Goal: Task Accomplishment & Management: Use online tool/utility

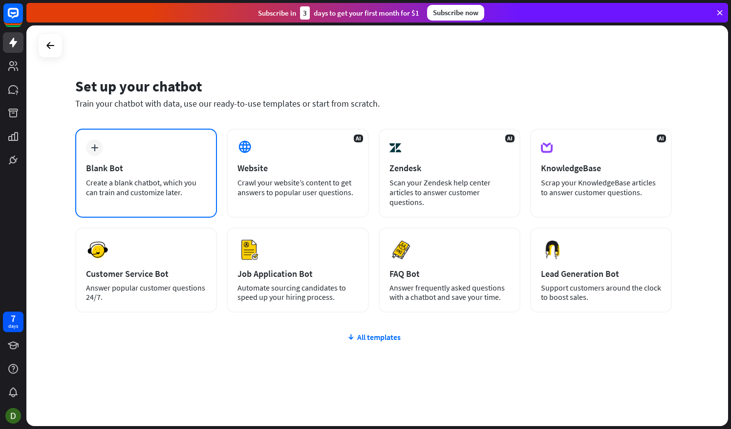
click at [102, 149] on div "plus" at bounding box center [94, 147] width 17 height 17
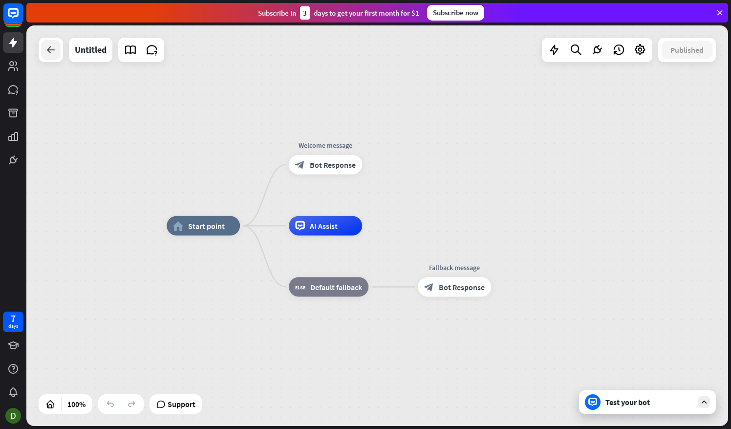
click at [44, 47] on div at bounding box center [51, 50] width 20 height 20
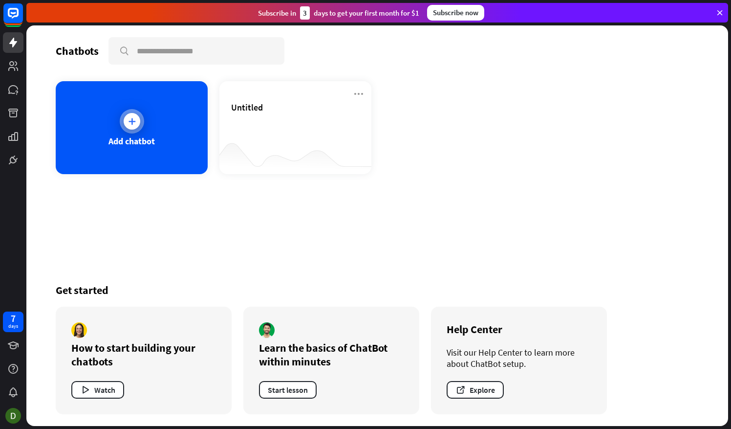
click at [136, 118] on icon at bounding box center [132, 121] width 10 height 10
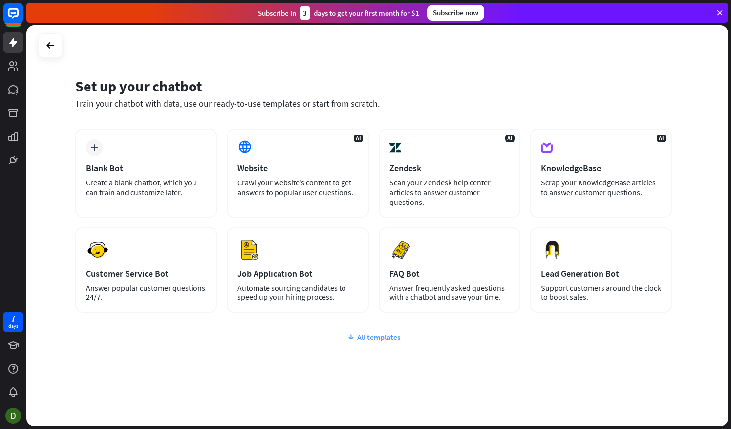
click at [365, 341] on div "All templates" at bounding box center [373, 337] width 597 height 10
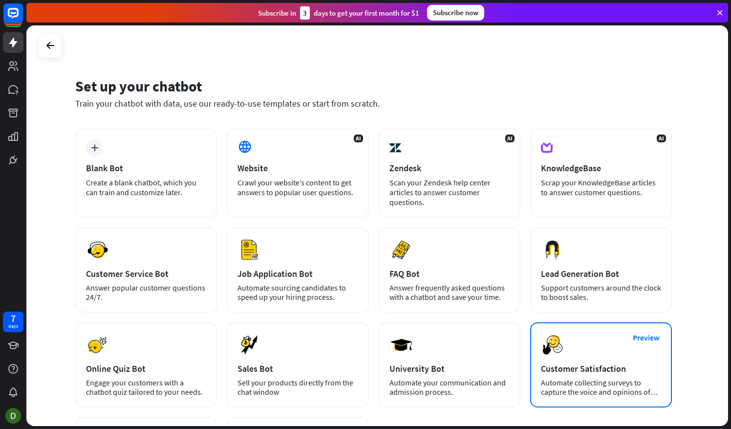
drag, startPoint x: 79, startPoint y: 85, endPoint x: 655, endPoint y: 396, distance: 654.3
click at [655, 396] on div "Set up your chatbot Train your chatbot with data, use our ready-to-use template…" at bounding box center [377, 225] width 702 height 400
copy div "Set up your chatbot Train your chatbot with data, use our ready-to-use template…"
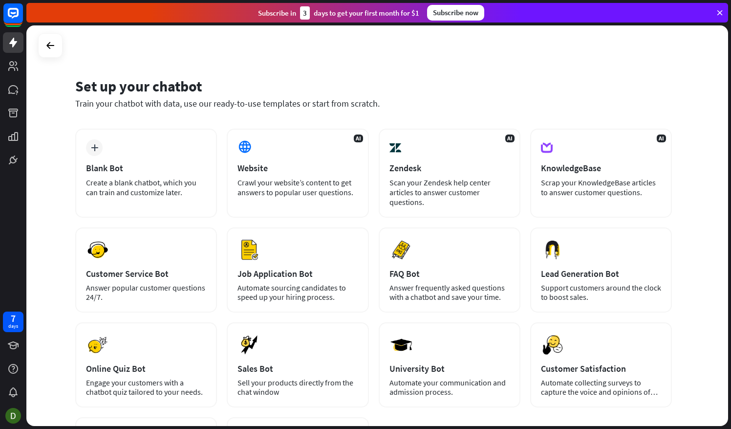
click at [191, 63] on div "Set up your chatbot Train your chatbot with data, use our ready-to-use template…" at bounding box center [377, 225] width 702 height 400
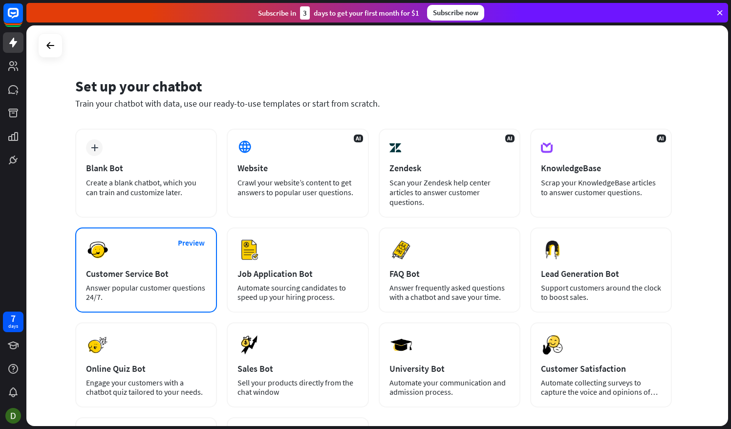
click at [122, 268] on div "Customer Service Bot" at bounding box center [146, 273] width 120 height 11
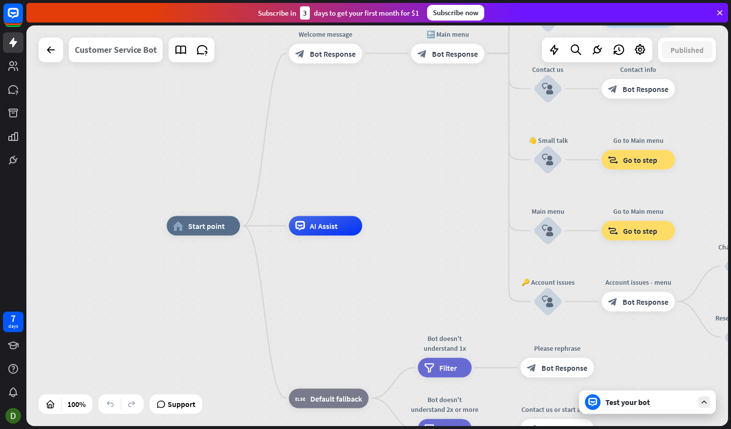
click at [122, 46] on div "Customer Service Bot" at bounding box center [116, 50] width 82 height 24
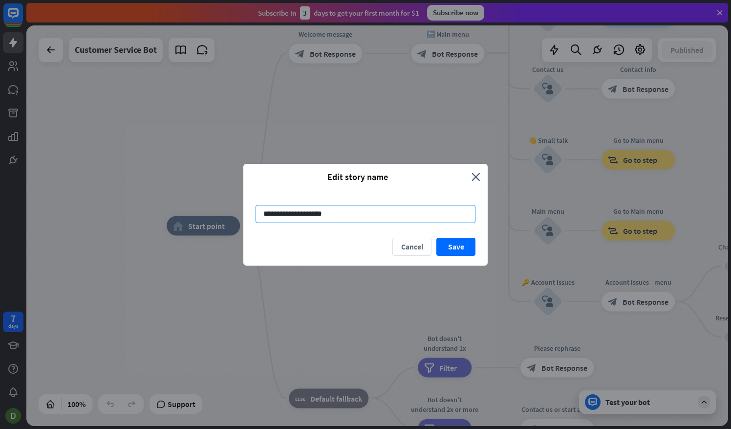
drag, startPoint x: 361, startPoint y: 219, endPoint x: 256, endPoint y: 218, distance: 105.5
click at [256, 218] on input "**********" at bounding box center [366, 214] width 220 height 18
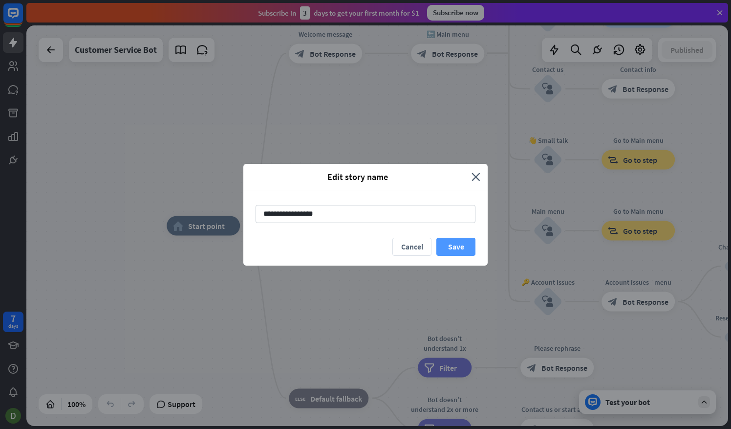
type input "**********"
click at [461, 251] on button "Save" at bounding box center [455, 246] width 39 height 18
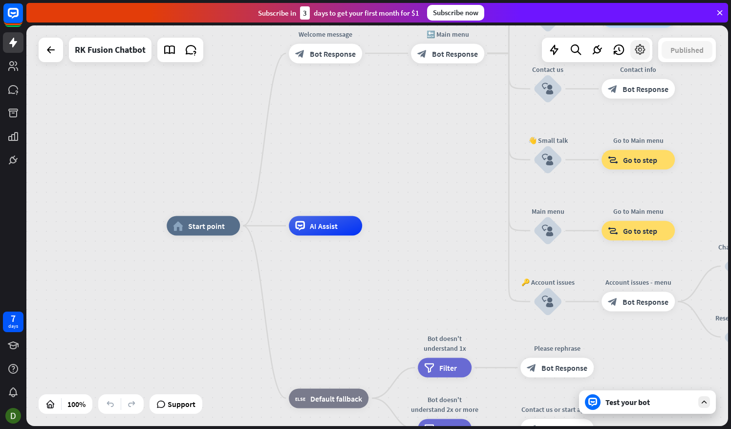
drag, startPoint x: 639, startPoint y: 43, endPoint x: 630, endPoint y: 50, distance: 11.8
click at [639, 43] on div at bounding box center [640, 50] width 20 height 20
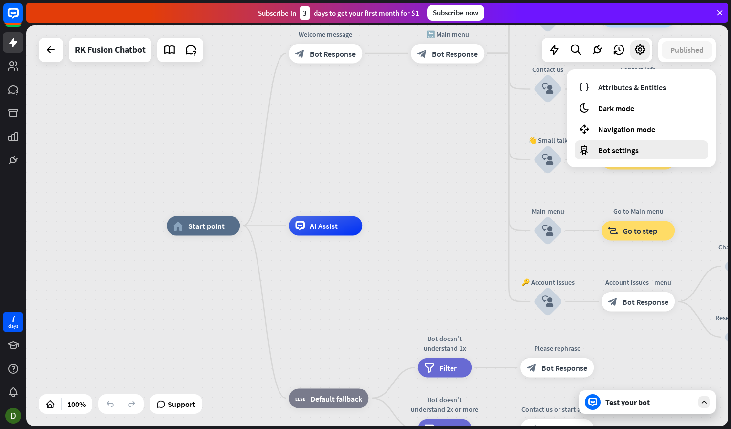
click at [614, 148] on span "Bot settings" at bounding box center [618, 150] width 41 height 10
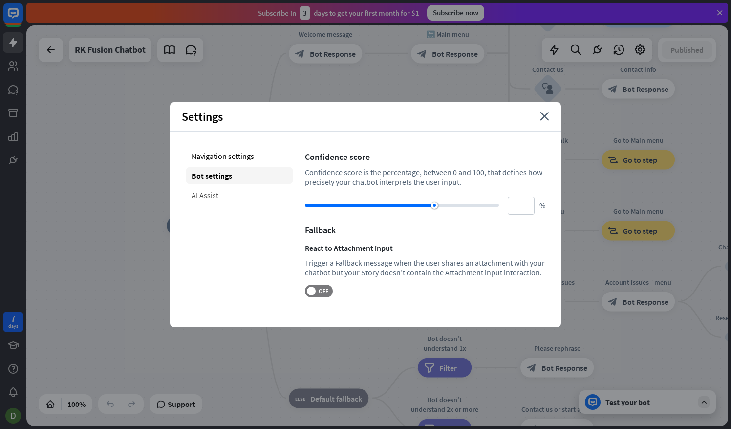
click at [199, 194] on div "AI Assist" at bounding box center [239, 195] width 107 height 18
type input "**"
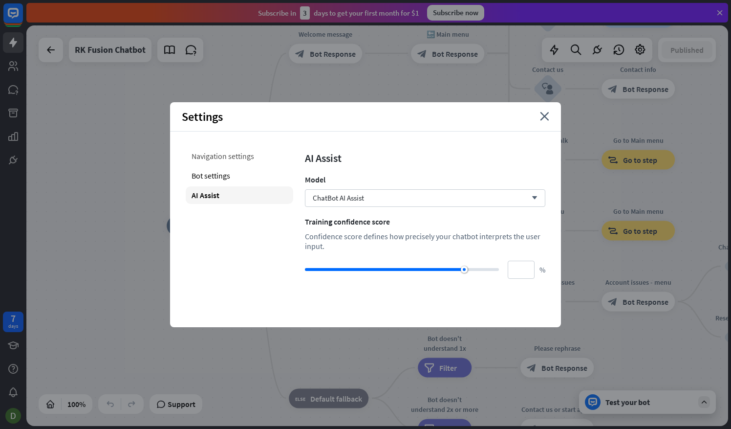
click at [224, 154] on div "Navigation settings" at bounding box center [239, 156] width 107 height 18
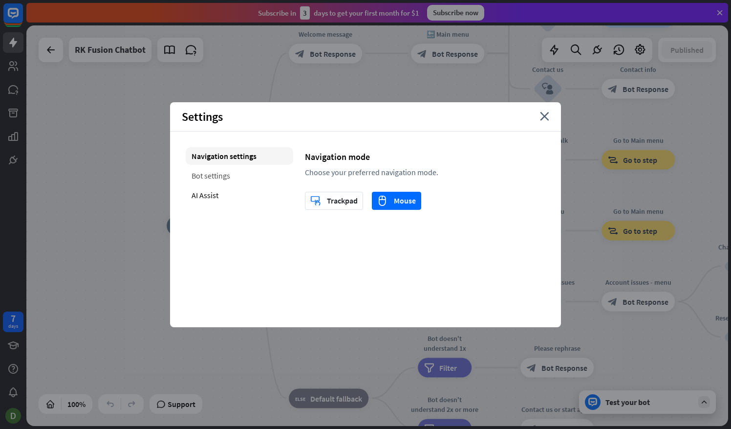
click at [208, 176] on div "Bot settings" at bounding box center [239, 176] width 107 height 18
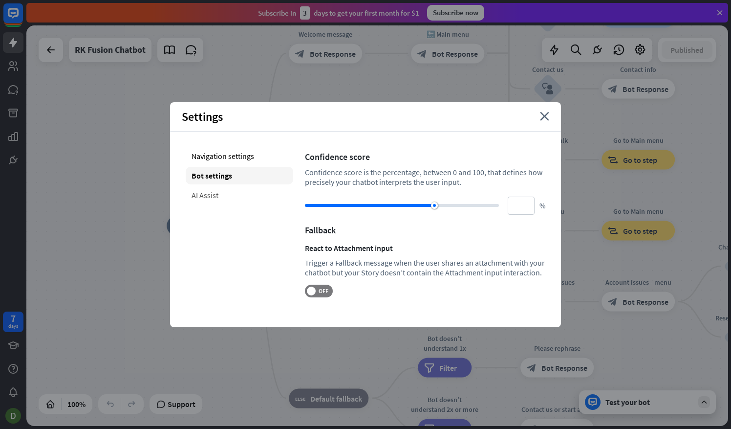
click at [198, 192] on div "AI Assist" at bounding box center [239, 195] width 107 height 18
type input "**"
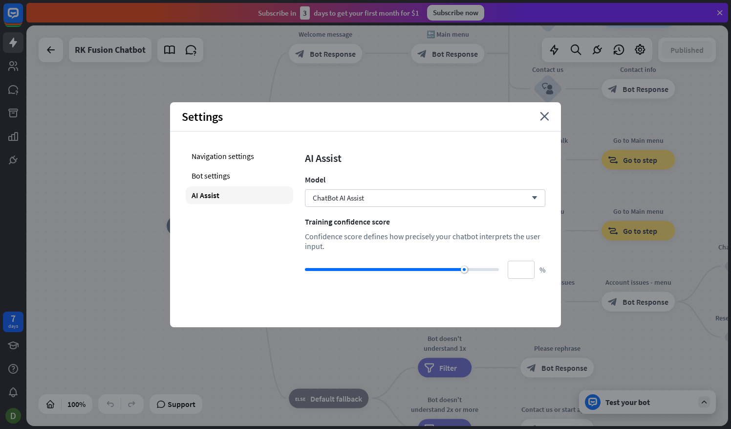
click at [539, 120] on div "Settings close" at bounding box center [365, 116] width 391 height 29
click at [546, 117] on icon "close" at bounding box center [544, 116] width 9 height 9
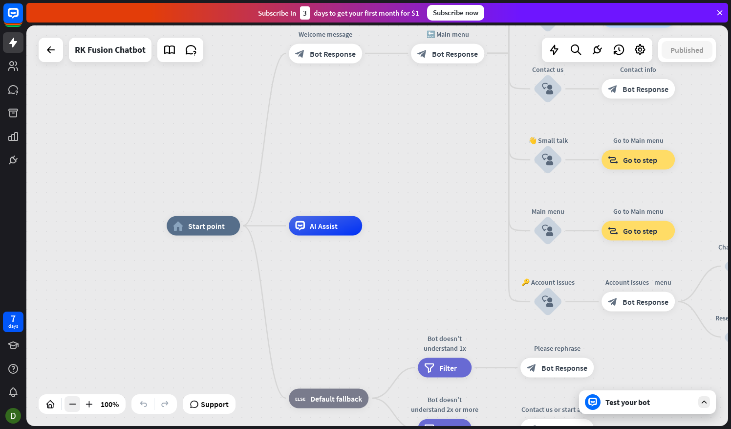
click at [66, 402] on div at bounding box center [72, 404] width 16 height 16
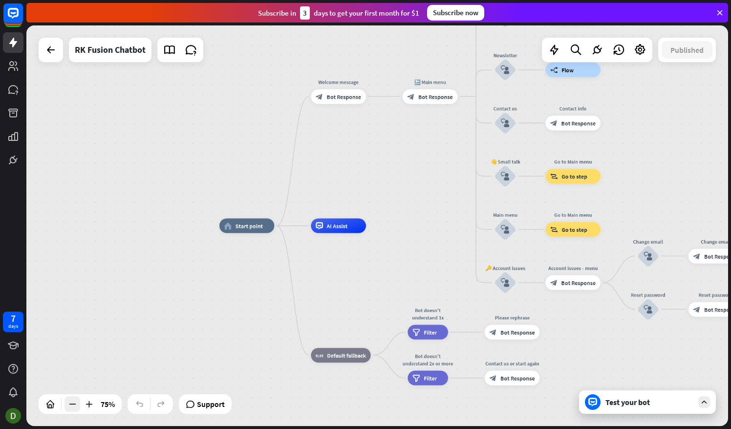
click at [66, 402] on div at bounding box center [72, 404] width 16 height 16
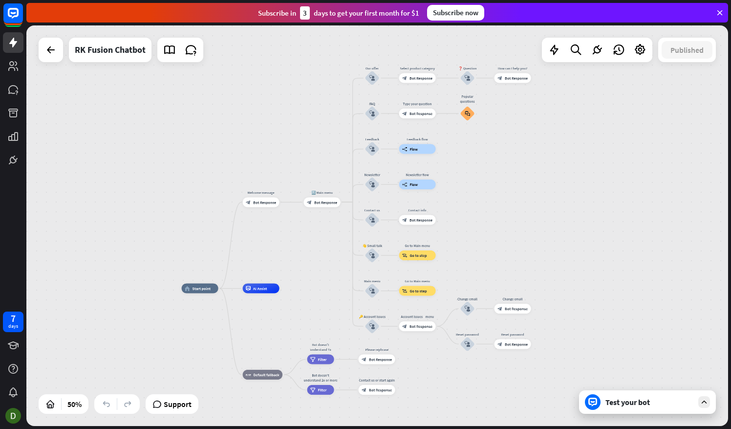
drag, startPoint x: 217, startPoint y: 159, endPoint x: 128, endPoint y: 221, distance: 108.8
click at [128, 221] on div "home_2 Start point Welcome message block_bot_response Bot Response 🔙 Main menu …" at bounding box center [377, 225] width 702 height 400
click at [188, 47] on icon at bounding box center [191, 49] width 13 height 13
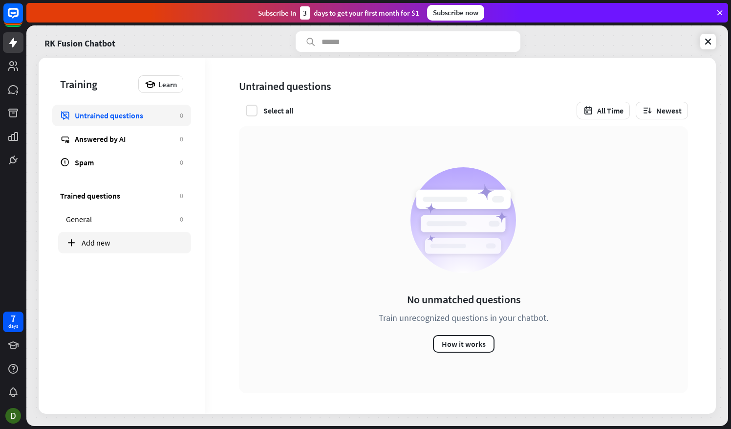
click at [90, 239] on div "Add new" at bounding box center [133, 242] width 102 height 10
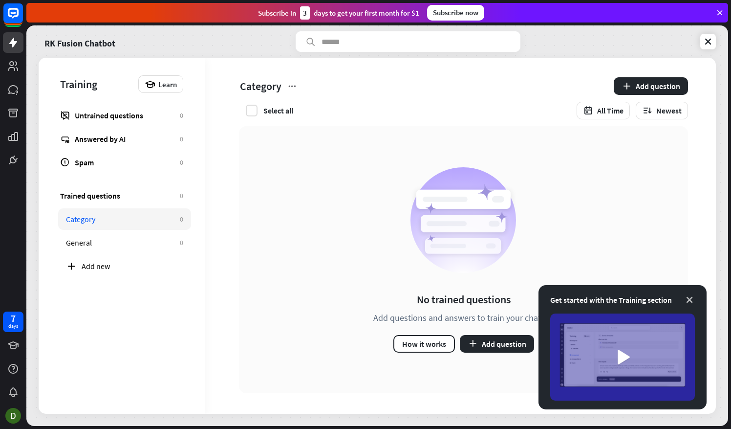
click at [692, 299] on icon at bounding box center [690, 300] width 10 height 10
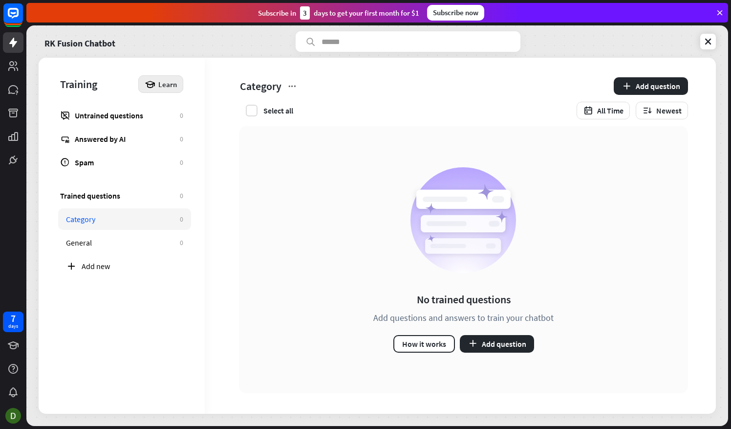
click at [150, 77] on div "Learn" at bounding box center [160, 84] width 45 height 18
click at [165, 104] on div "Get started with Training" at bounding box center [191, 110] width 89 height 19
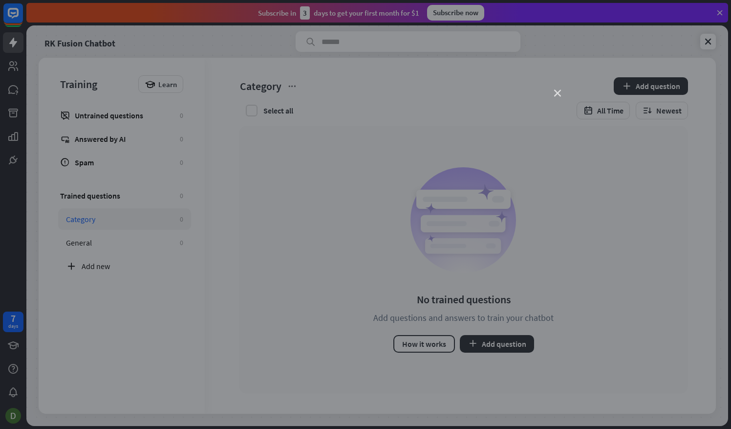
click at [555, 96] on icon "close" at bounding box center [557, 93] width 7 height 7
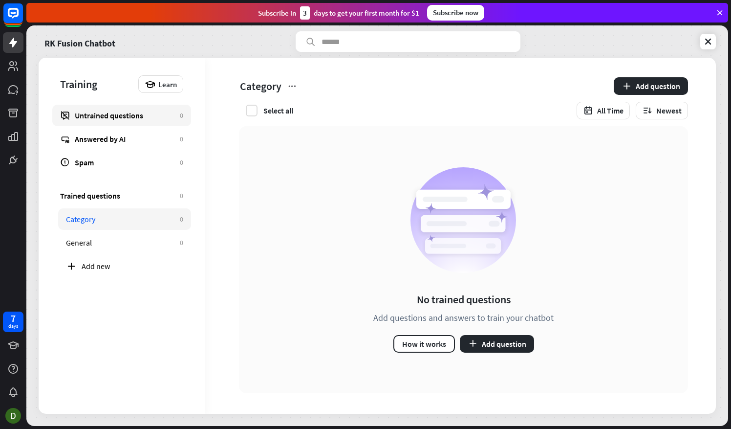
click at [119, 107] on link "Untrained questions 0" at bounding box center [121, 115] width 139 height 21
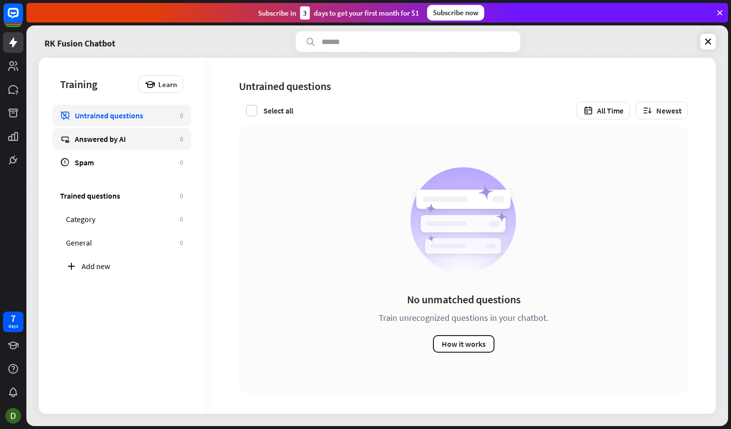
click at [108, 142] on div "Answered by AI" at bounding box center [125, 139] width 100 height 10
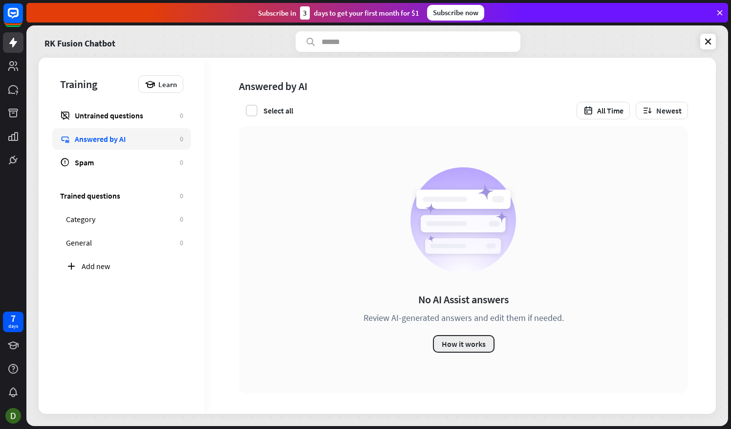
click at [468, 342] on button "How it works" at bounding box center [464, 344] width 62 height 18
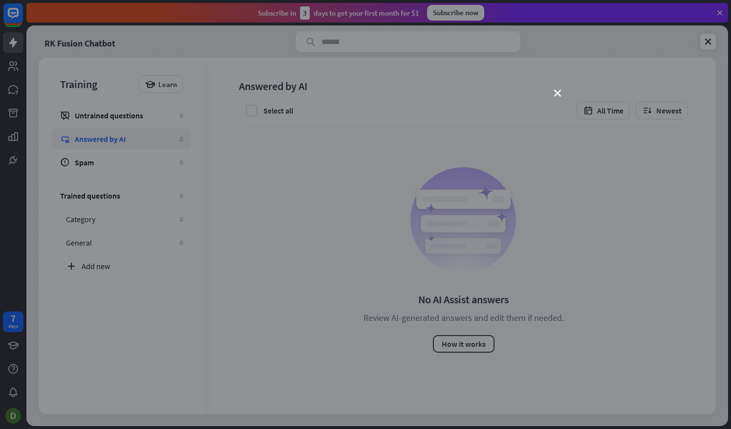
click at [554, 93] on div "close" at bounding box center [365, 214] width 731 height 429
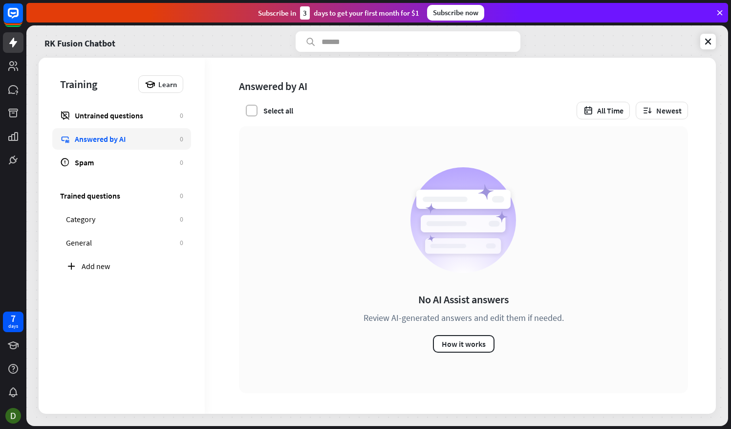
click at [249, 107] on label at bounding box center [252, 111] width 12 height 12
click at [105, 111] on div "Untrained questions" at bounding box center [125, 115] width 100 height 10
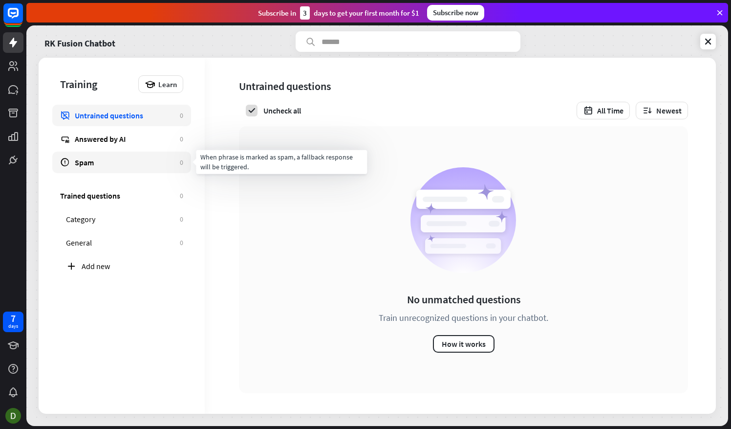
click at [113, 161] on div "Spam" at bounding box center [125, 162] width 100 height 10
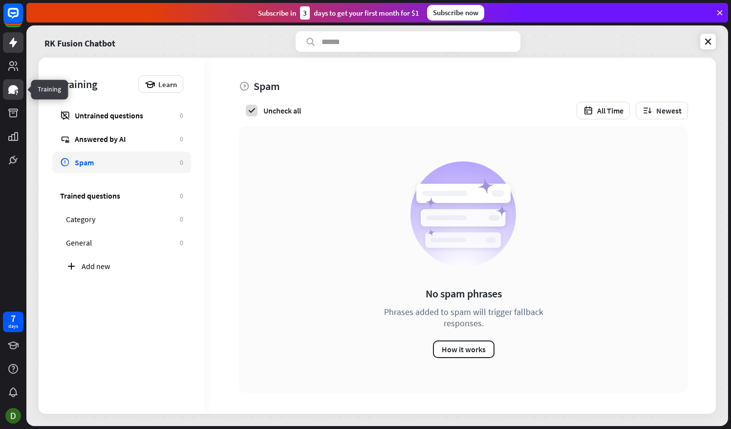
click at [15, 86] on icon at bounding box center [13, 89] width 10 height 9
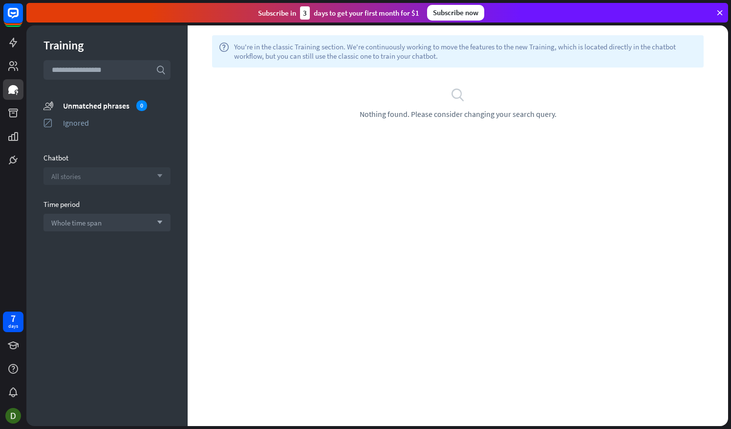
click at [92, 177] on div "All stories arrow_down" at bounding box center [106, 176] width 127 height 18
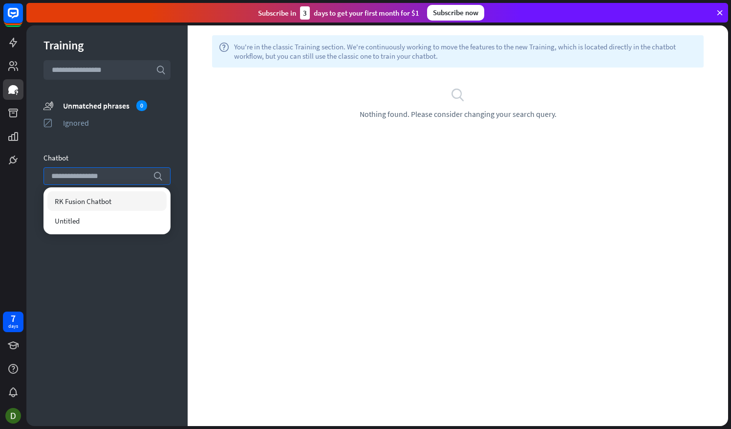
click at [88, 205] on span "RK Fusion Chatbot" at bounding box center [83, 200] width 57 height 9
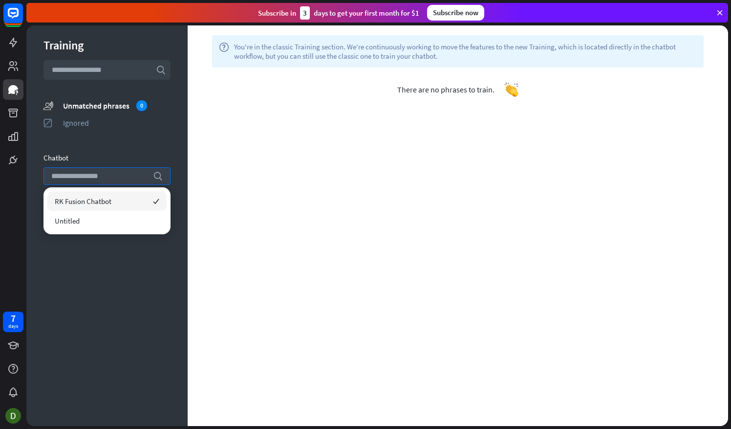
drag, startPoint x: 88, startPoint y: 205, endPoint x: 130, endPoint y: 262, distance: 70.9
click at [130, 262] on div "Training search unmatched_phrases Unmatched phrases 0 ignored Ignored Chatbot s…" at bounding box center [106, 225] width 161 height 400
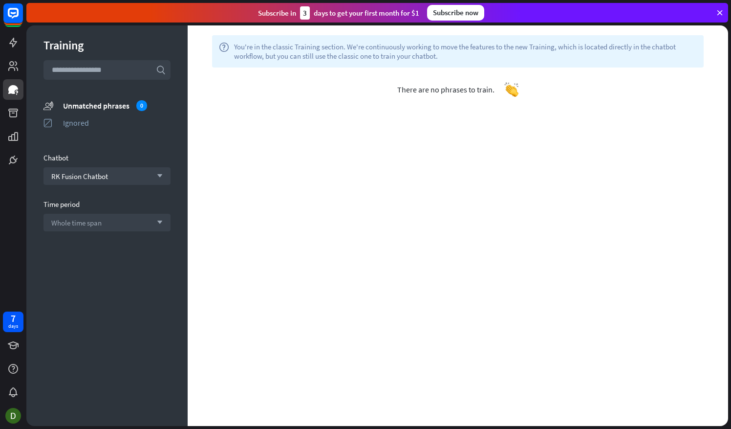
click at [445, 93] on span "There are no phrases to train." at bounding box center [445, 90] width 97 height 10
click at [102, 224] on span "Whole time span" at bounding box center [76, 222] width 50 height 9
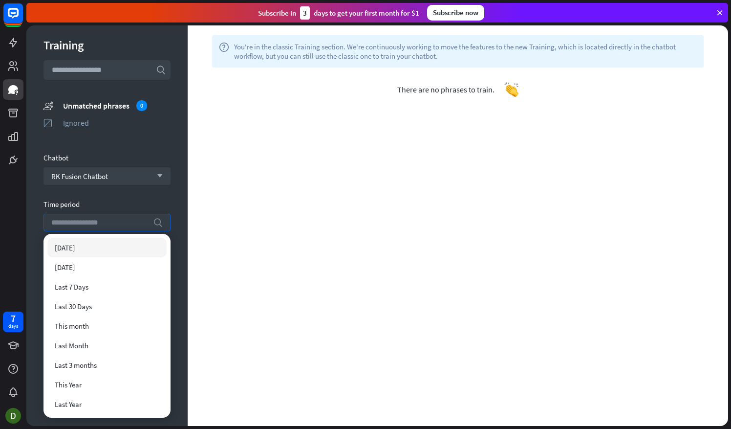
click at [213, 197] on div "help You're in the classic Training section. We're continuously working to move…" at bounding box center [458, 225] width 540 height 400
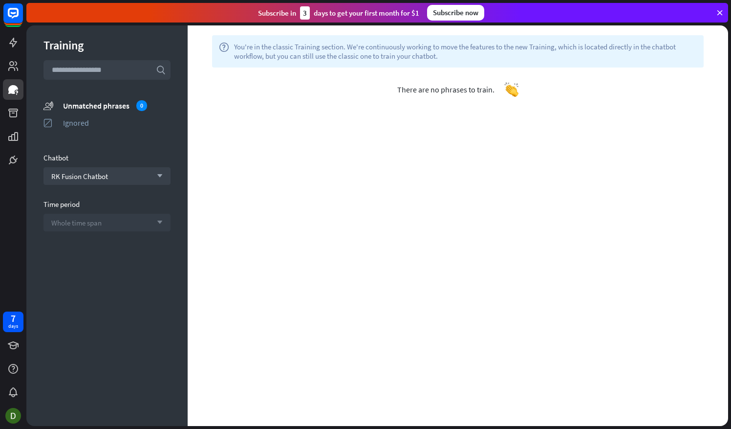
click at [447, 87] on span "There are no phrases to train." at bounding box center [445, 90] width 97 height 10
click at [105, 179] on span "RK Fusion Chatbot" at bounding box center [79, 176] width 57 height 9
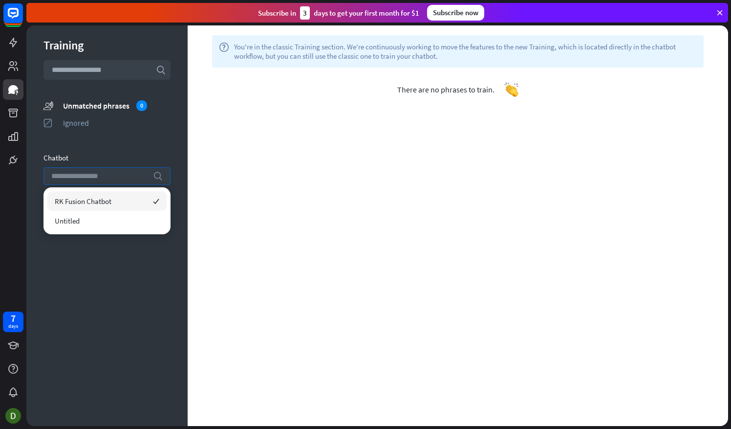
click at [116, 71] on input "text" at bounding box center [106, 70] width 127 height 20
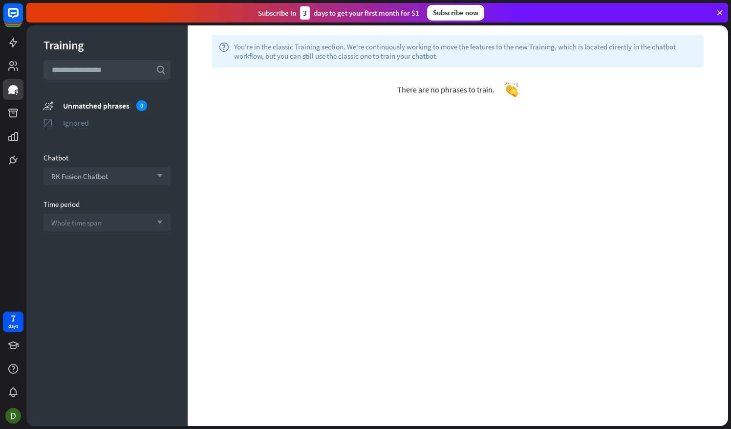
click at [79, 121] on div "Ignored" at bounding box center [116, 123] width 107 height 10
click at [15, 42] on icon at bounding box center [13, 43] width 8 height 10
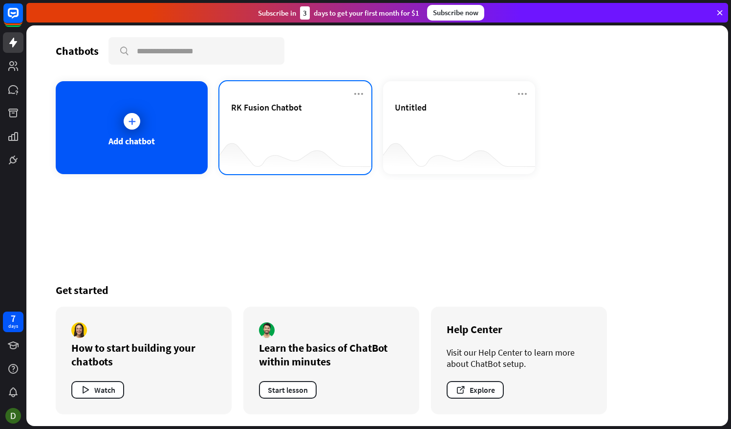
click at [254, 110] on span "RK Fusion Chatbot" at bounding box center [266, 107] width 71 height 11
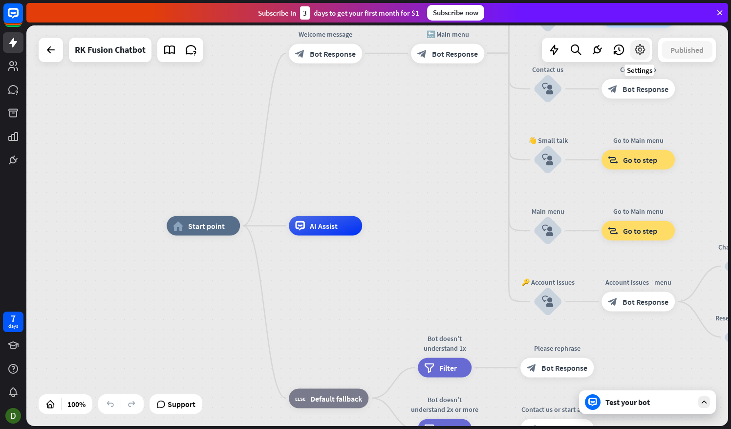
click at [637, 49] on icon at bounding box center [640, 49] width 13 height 13
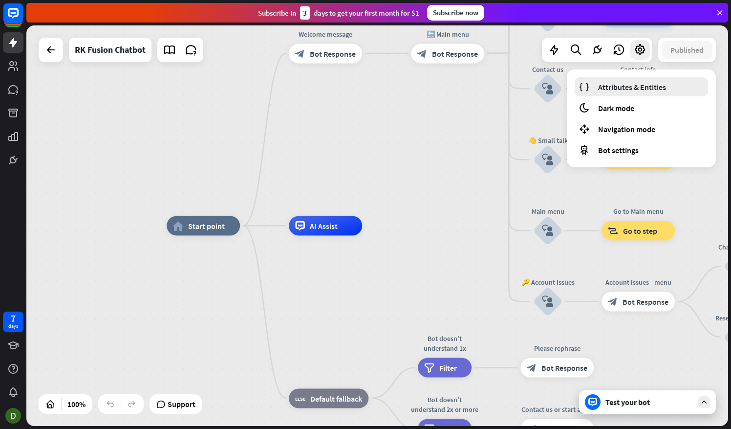
click at [628, 85] on span "Attributes & Entities" at bounding box center [632, 87] width 68 height 10
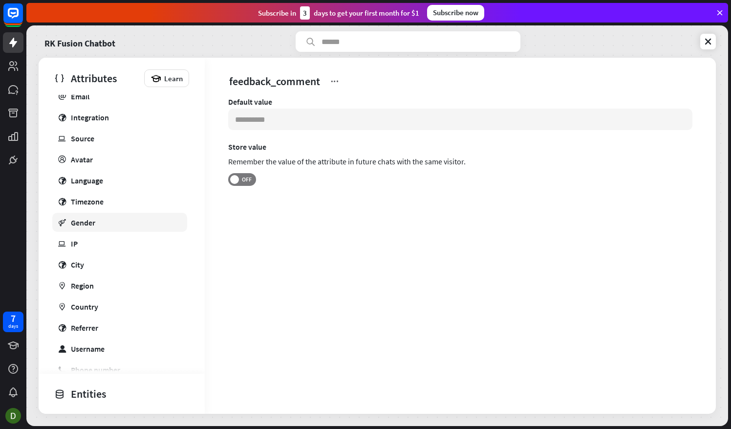
scroll to position [169, 0]
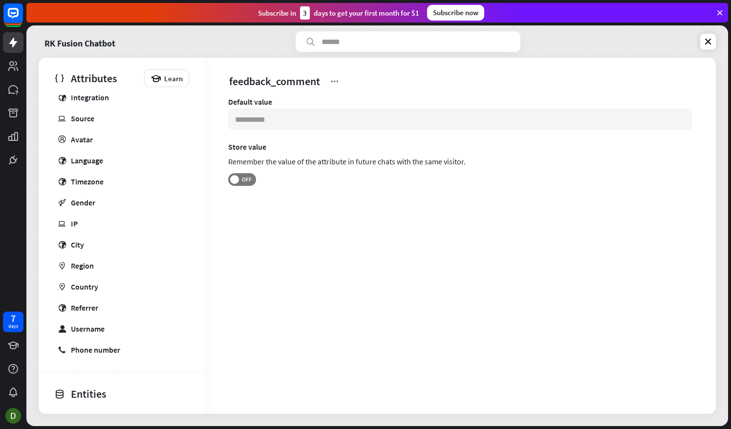
click at [63, 77] on icon at bounding box center [59, 78] width 11 height 11
click at [98, 79] on div "Attributes" at bounding box center [96, 78] width 85 height 17
click at [57, 28] on div "RK Fusion Chatbot Attributes Learn Custom feedback_comment feedback + Add new D…" at bounding box center [377, 225] width 702 height 400
click at [706, 39] on icon at bounding box center [708, 42] width 10 height 10
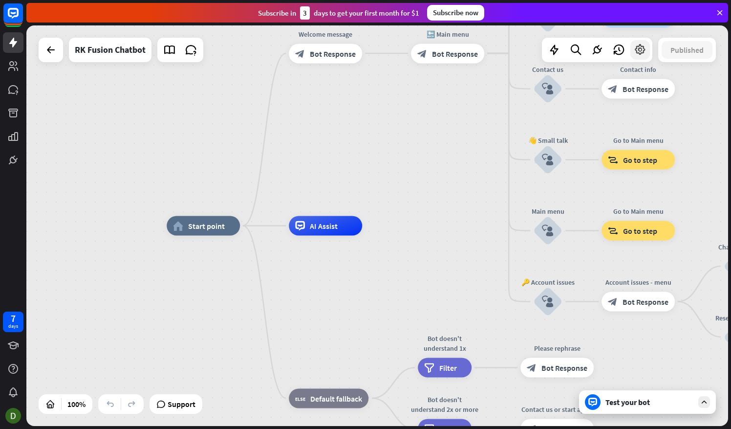
click at [647, 48] on div at bounding box center [640, 50] width 20 height 20
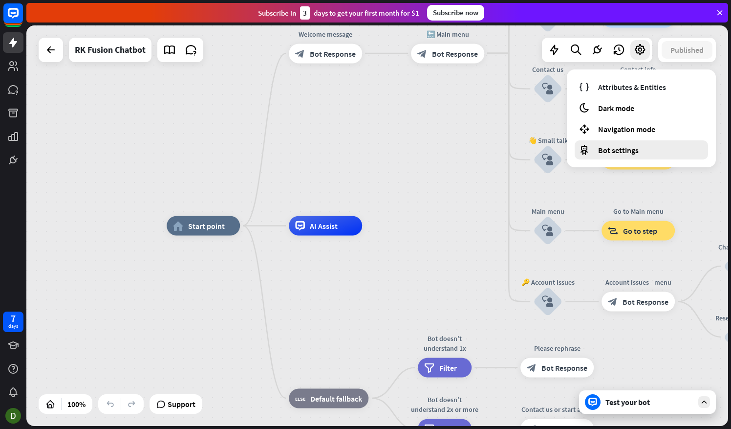
click at [617, 154] on span "Bot settings" at bounding box center [618, 150] width 41 height 10
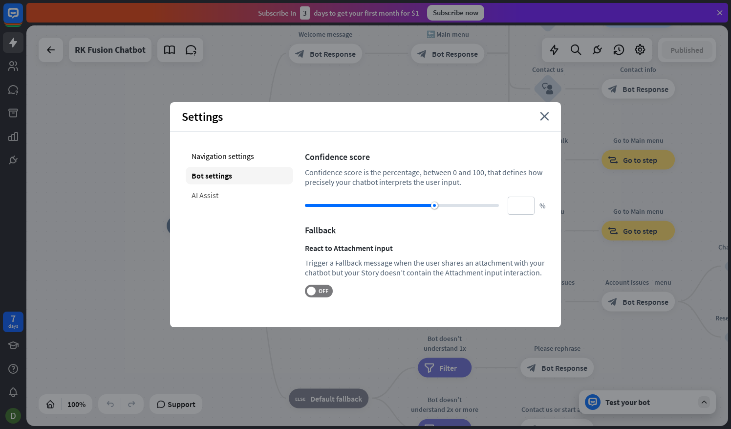
click at [200, 196] on div "AI Assist" at bounding box center [239, 195] width 107 height 18
type input "**"
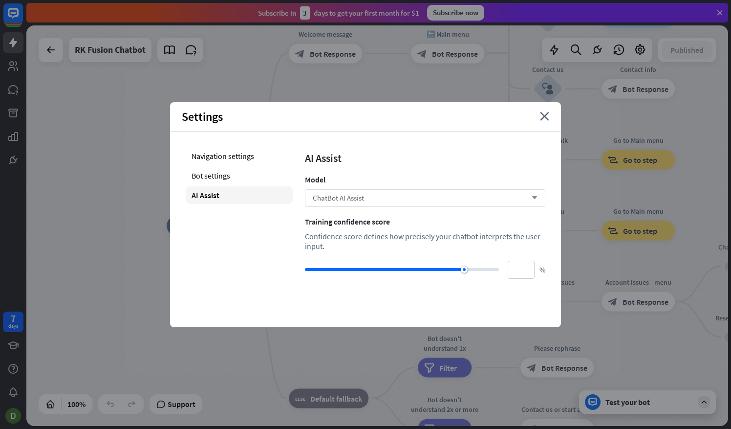
click at [394, 193] on div "ChatBot AI Assist arrow_down" at bounding box center [425, 198] width 240 height 18
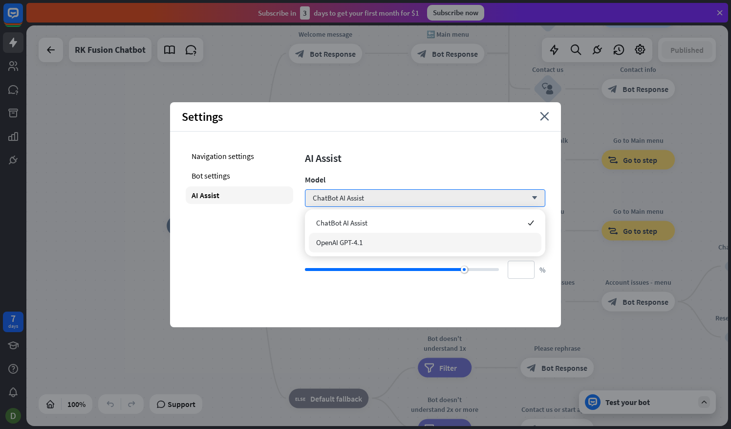
click at [346, 239] on span "OpenAI GPT-4.1" at bounding box center [339, 241] width 46 height 9
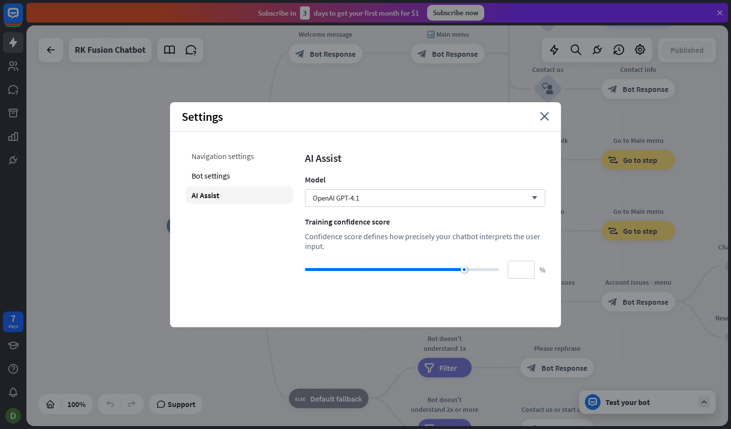
click at [237, 159] on div "Navigation settings" at bounding box center [239, 156] width 107 height 18
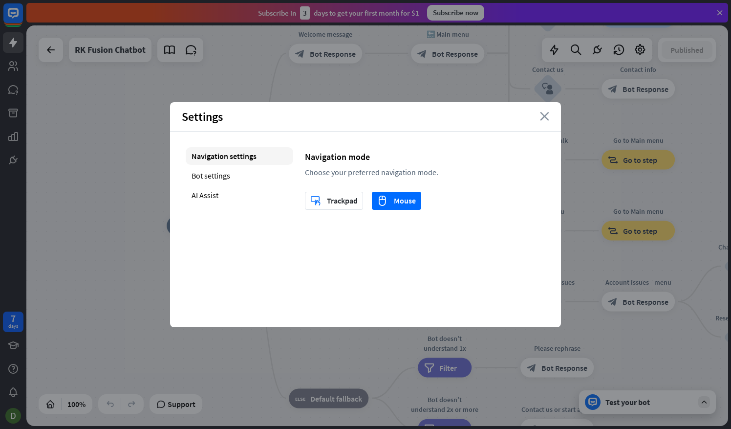
click at [547, 118] on icon "close" at bounding box center [544, 116] width 9 height 9
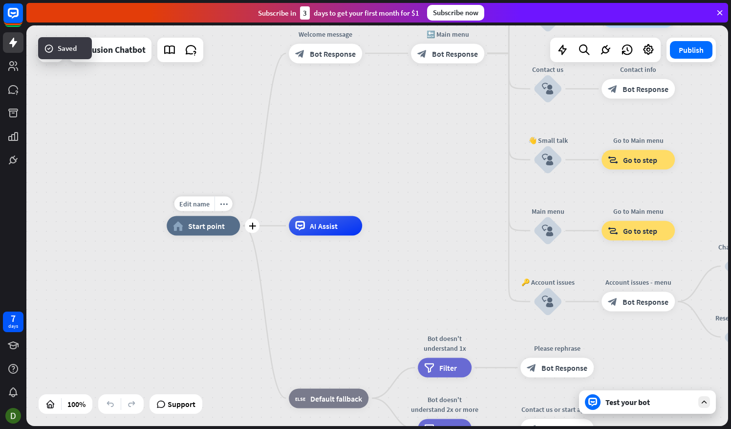
click at [224, 226] on div "home_2 Start point" at bounding box center [203, 226] width 73 height 20
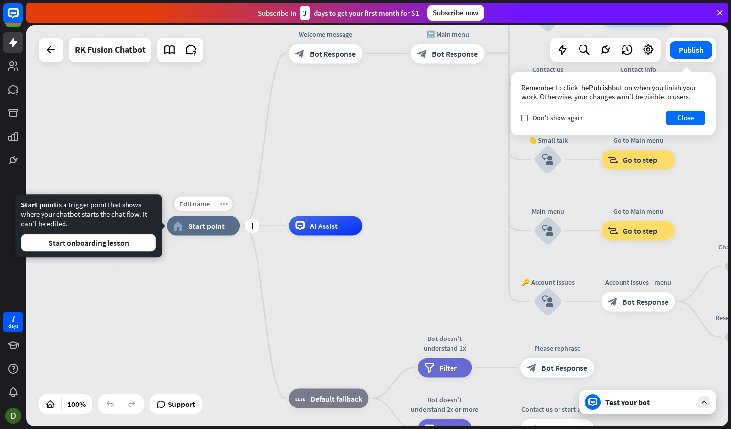
click at [218, 199] on div "more_horiz" at bounding box center [223, 203] width 18 height 15
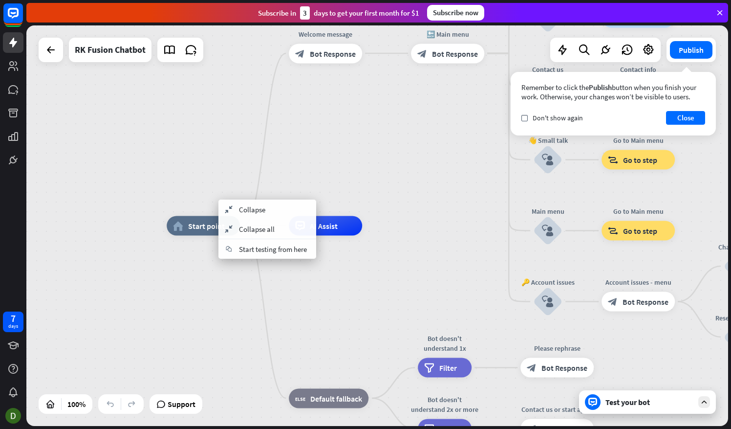
click at [176, 304] on div "home_2 Start point Welcome message block_bot_response Bot Response 🔙 Main menu …" at bounding box center [518, 426] width 702 height 400
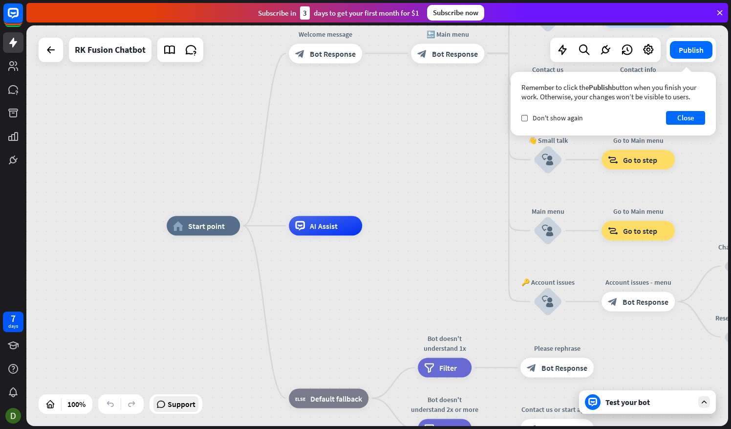
click at [166, 401] on icon at bounding box center [160, 404] width 9 height 10
click at [14, 22] on rect at bounding box center [12, 12] width 21 height 21
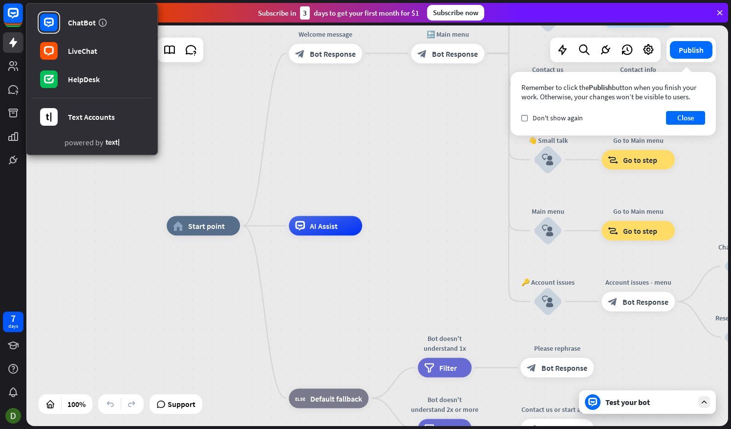
click at [105, 193] on div "home_2 Start point Welcome message block_bot_response Bot Response 🔙 Main menu …" at bounding box center [377, 225] width 702 height 400
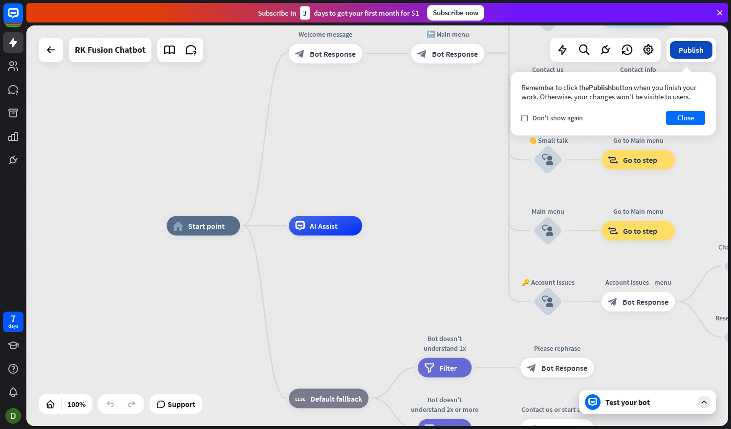
click at [695, 47] on button "Publish" at bounding box center [691, 50] width 43 height 18
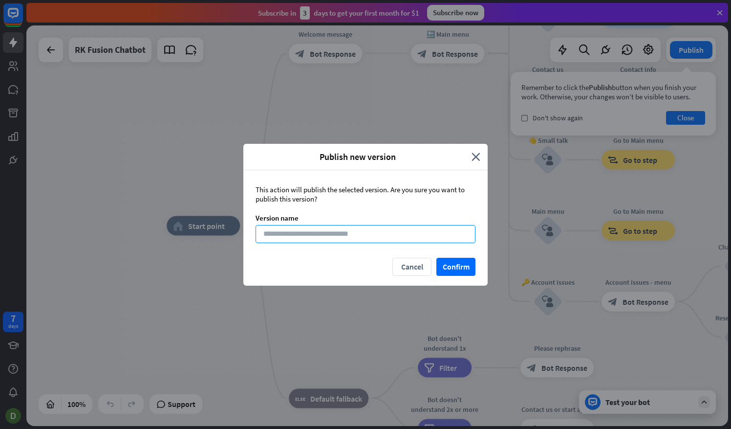
click at [313, 232] on input at bounding box center [366, 234] width 220 height 18
type input "*********"
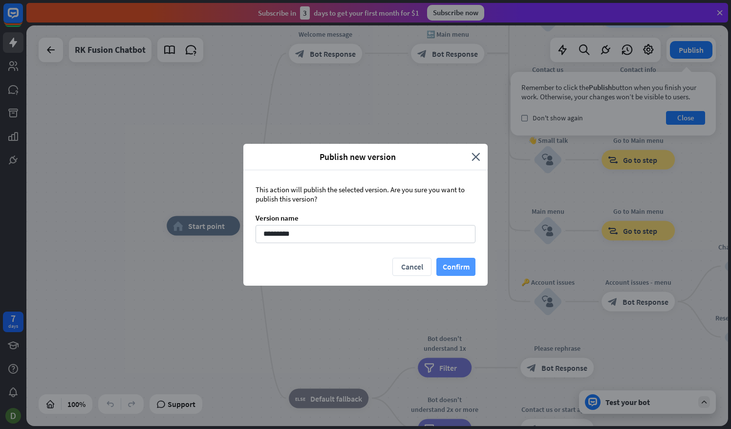
drag, startPoint x: 469, startPoint y: 270, endPoint x: 449, endPoint y: 274, distance: 20.8
click at [468, 270] on button "Confirm" at bounding box center [455, 266] width 39 height 18
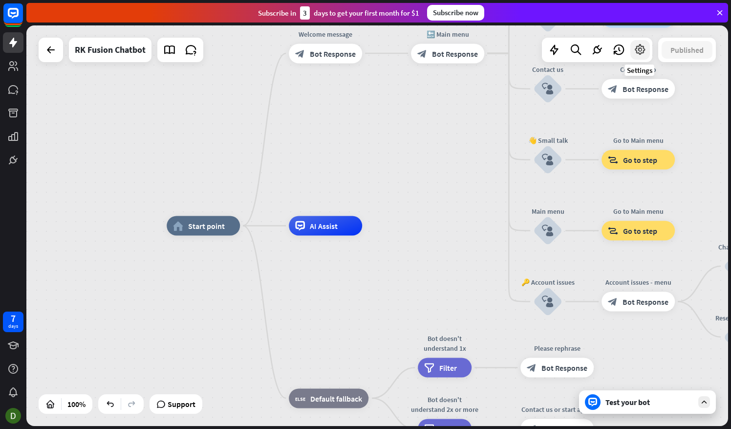
click at [638, 52] on icon at bounding box center [640, 49] width 13 height 13
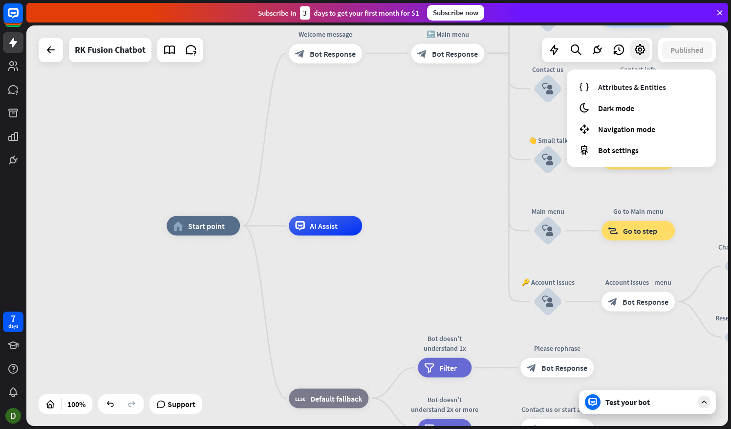
click at [105, 148] on div "home_2 Start point Welcome message block_bot_response Bot Response 🔙 Main menu …" at bounding box center [377, 225] width 702 height 400
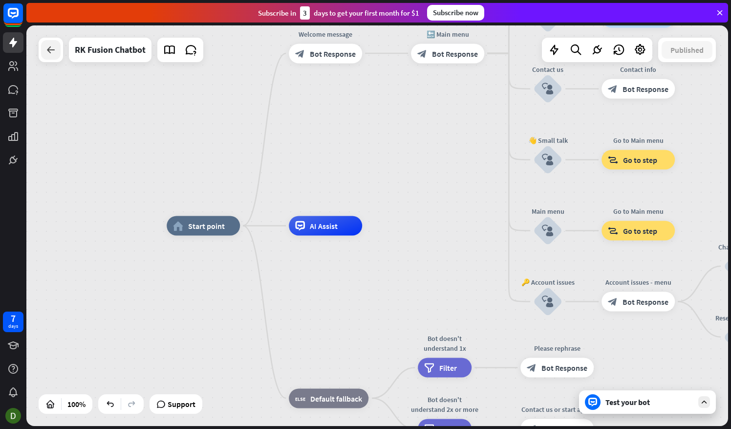
click at [45, 51] on icon at bounding box center [51, 50] width 12 height 12
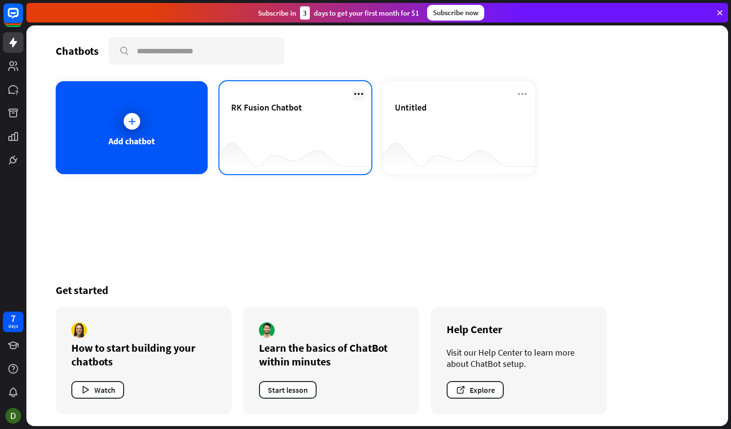
click at [354, 96] on icon at bounding box center [359, 94] width 12 height 12
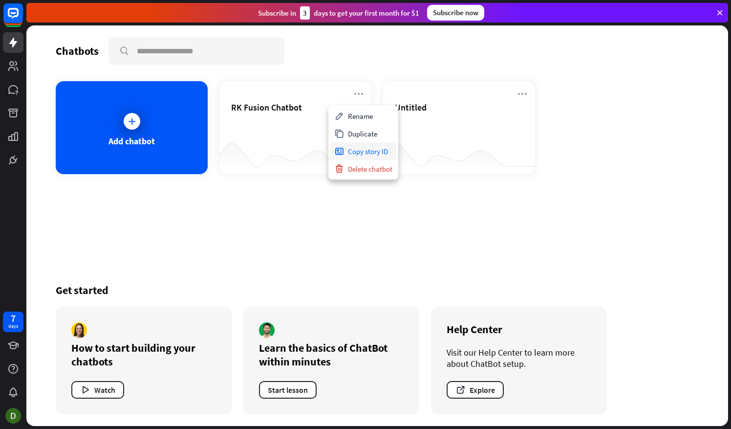
click at [367, 149] on div "Copy story ID" at bounding box center [363, 151] width 66 height 18
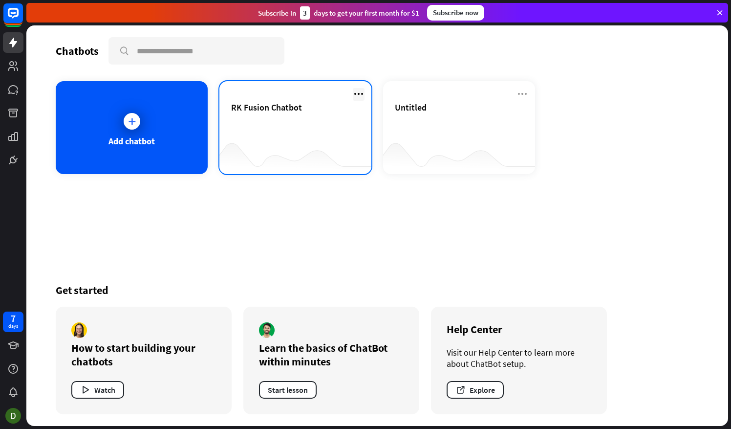
click at [362, 94] on icon at bounding box center [359, 94] width 12 height 12
click at [254, 121] on div "RK Fusion Chatbot" at bounding box center [295, 119] width 129 height 34
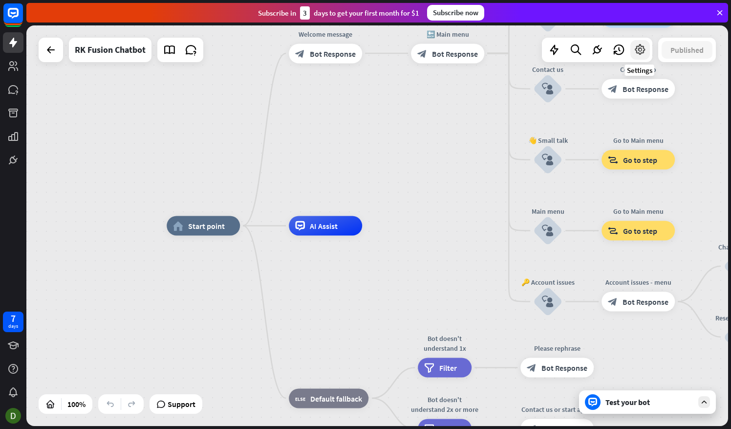
click at [640, 53] on icon at bounding box center [640, 49] width 13 height 13
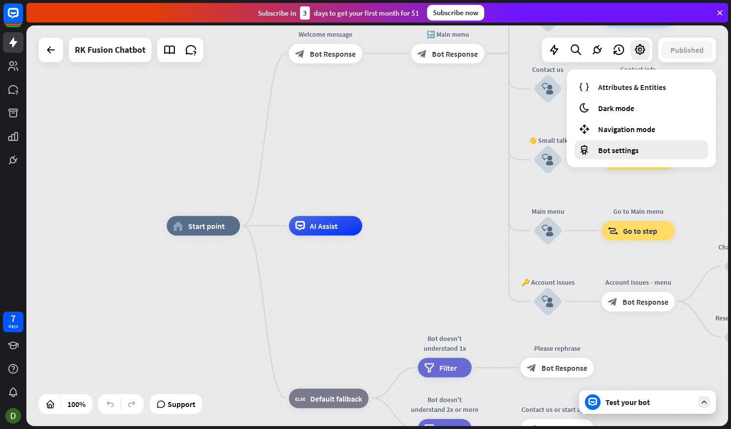
click at [635, 144] on div "Bot settings" at bounding box center [641, 149] width 133 height 19
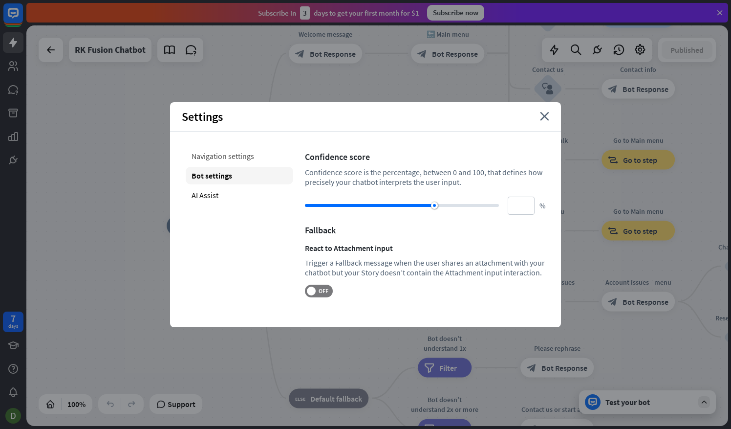
click at [248, 157] on div "Navigation settings" at bounding box center [239, 156] width 107 height 18
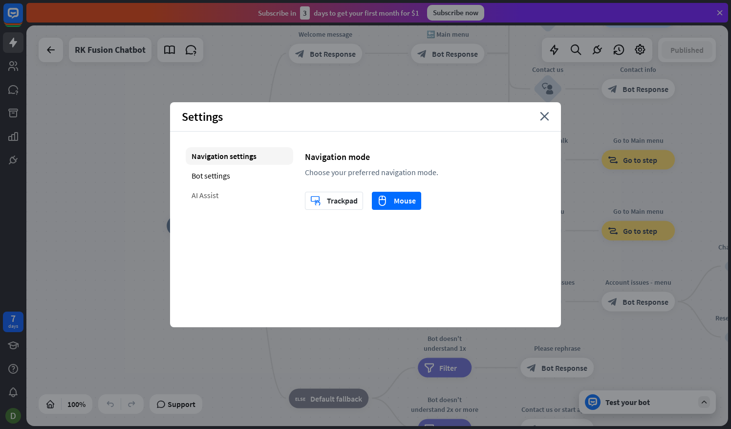
click at [217, 190] on div "AI Assist" at bounding box center [239, 195] width 107 height 18
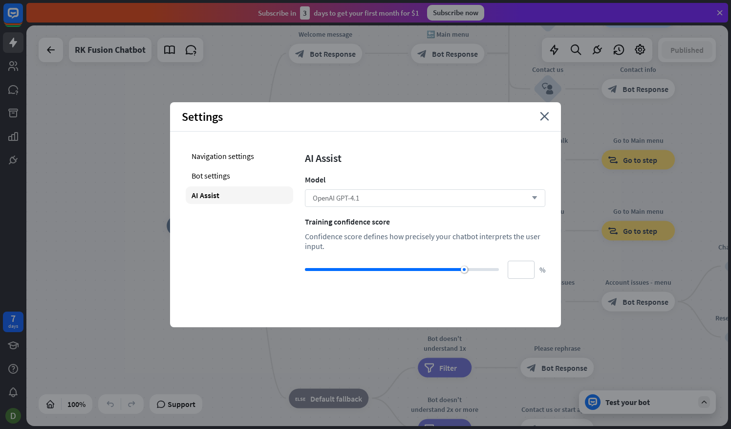
click at [535, 196] on icon "arrow_down" at bounding box center [532, 198] width 11 height 6
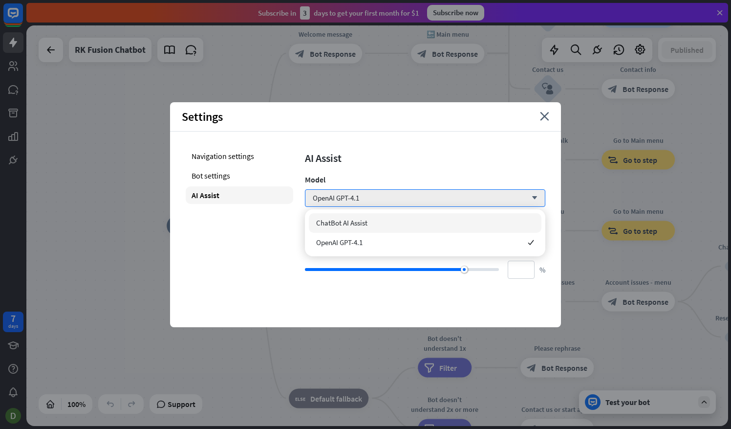
click at [415, 217] on div "ChatBot AI Assist" at bounding box center [425, 223] width 233 height 20
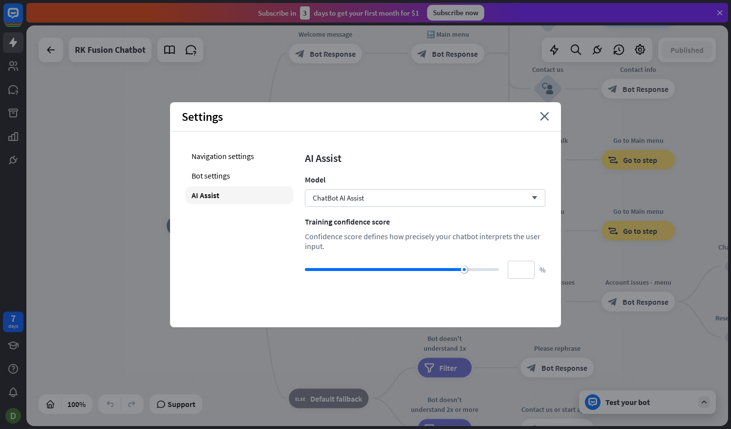
click at [540, 117] on div "Settings close" at bounding box center [365, 116] width 391 height 29
click at [548, 111] on div "Settings close" at bounding box center [365, 116] width 391 height 29
click at [541, 112] on icon "close" at bounding box center [544, 116] width 9 height 9
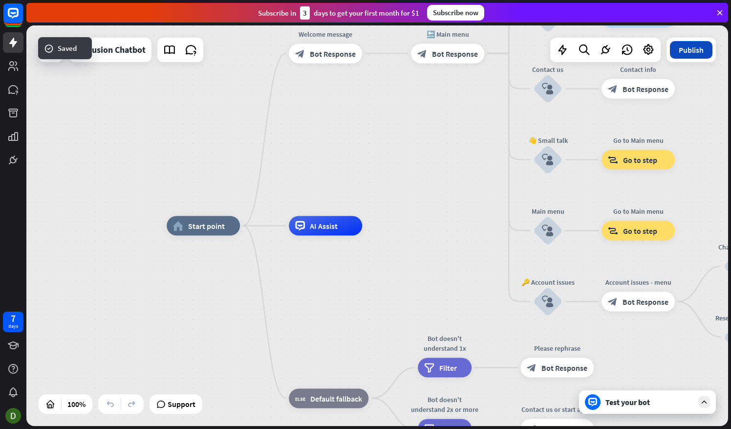
click at [690, 52] on button "Publish" at bounding box center [691, 50] width 43 height 18
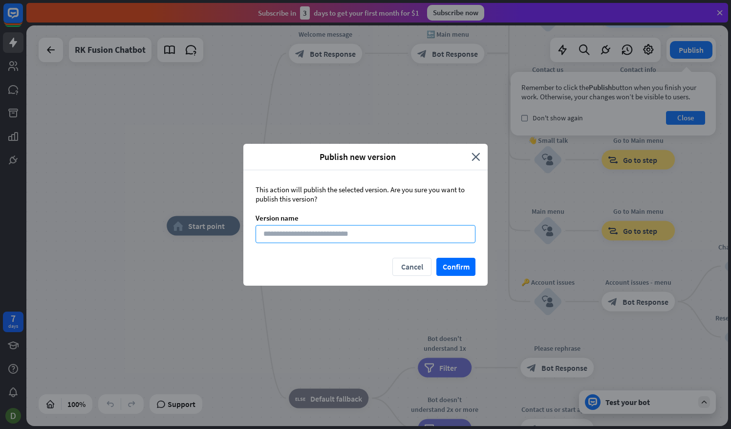
click at [376, 233] on input at bounding box center [366, 234] width 220 height 18
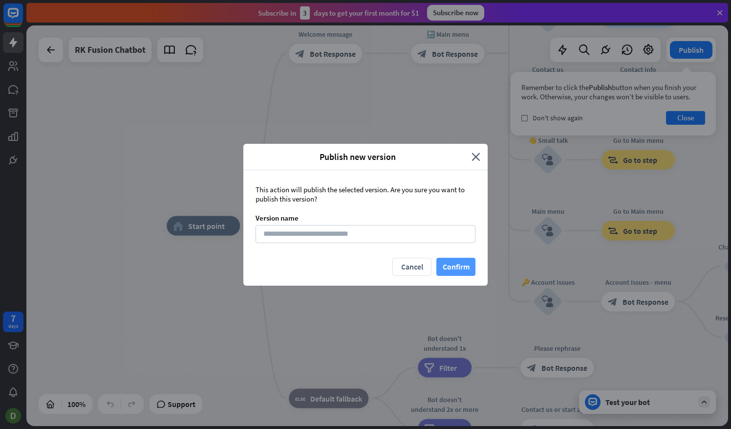
click at [469, 268] on button "Confirm" at bounding box center [455, 266] width 39 height 18
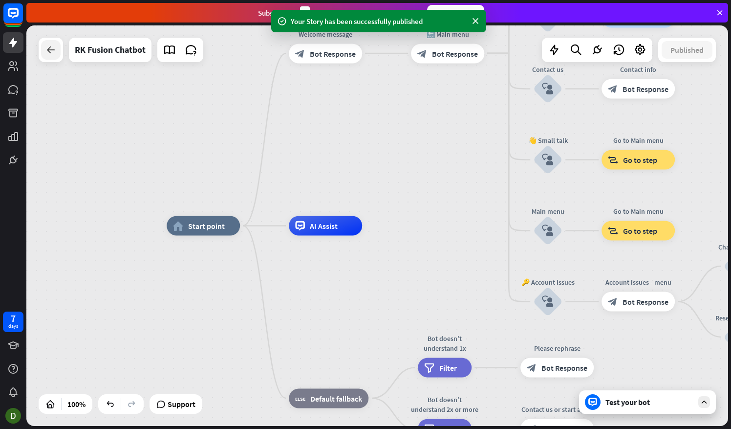
click at [49, 41] on div at bounding box center [51, 50] width 20 height 20
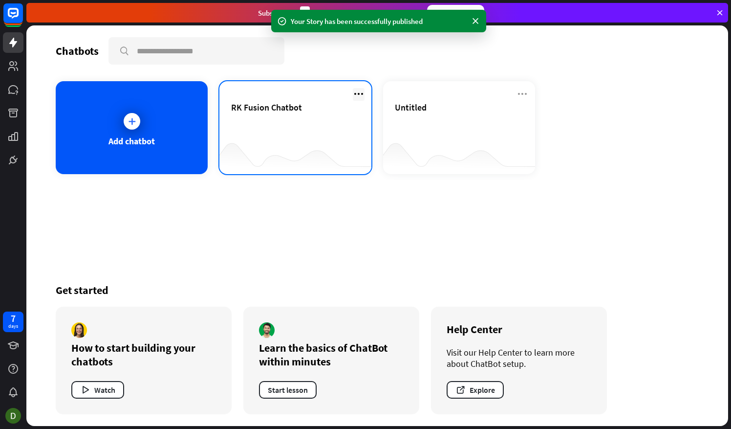
click at [359, 94] on icon at bounding box center [359, 94] width 12 height 12
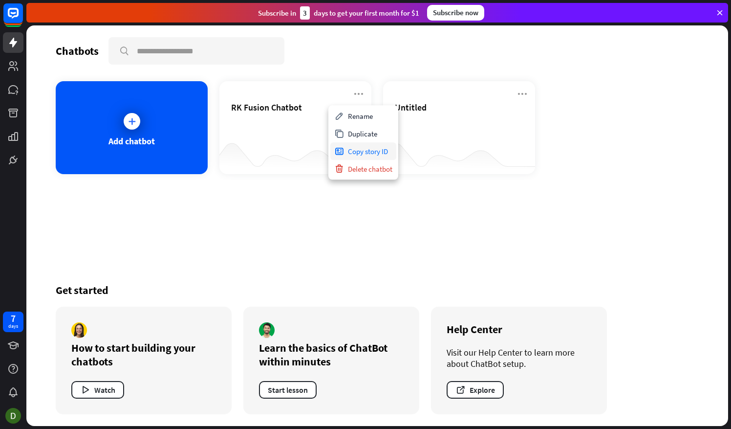
click at [381, 154] on div "Copy story ID" at bounding box center [363, 151] width 66 height 18
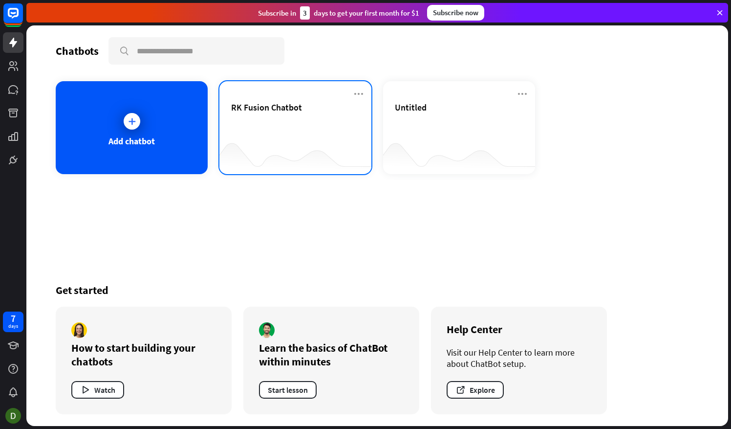
click at [320, 102] on div "RK Fusion Chatbot" at bounding box center [295, 107] width 129 height 11
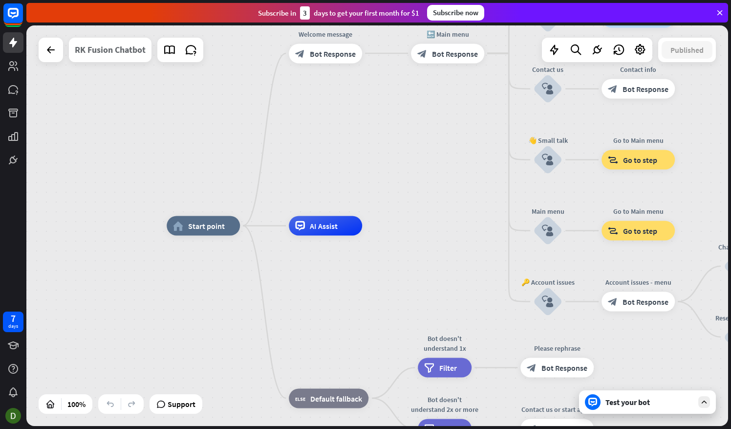
click at [142, 52] on div "RK Fusion Chatbot" at bounding box center [110, 50] width 71 height 24
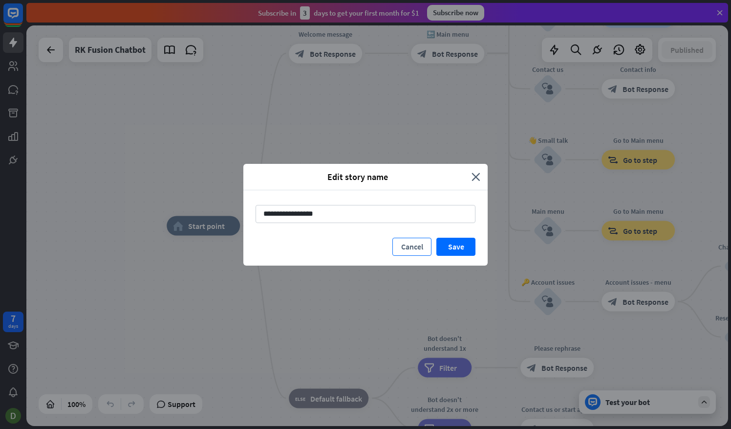
click at [418, 242] on button "Cancel" at bounding box center [411, 246] width 39 height 18
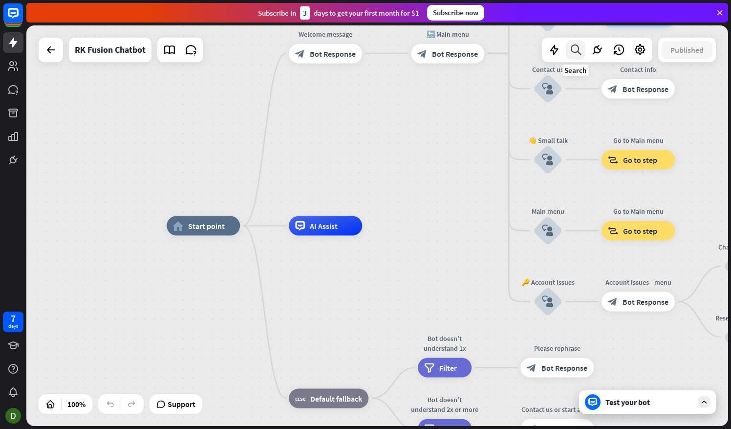
click at [579, 45] on icon at bounding box center [575, 49] width 13 height 13
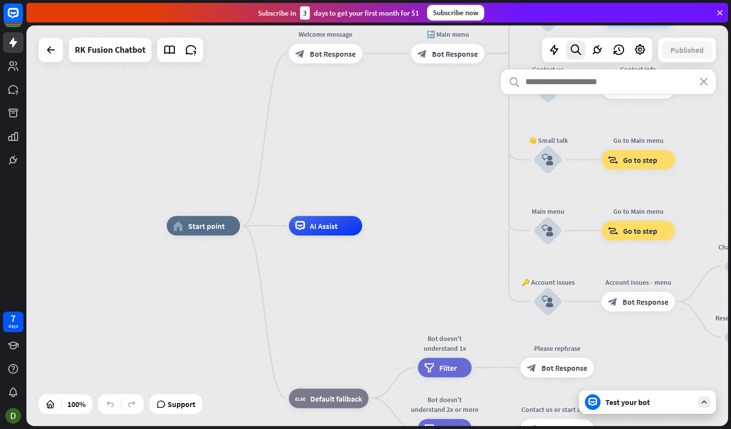
click at [415, 155] on div "home_2 Start point Welcome message block_bot_response Bot Response 🔙 Main menu …" at bounding box center [377, 225] width 702 height 400
click at [440, 182] on div "home_2 Start point Welcome message block_bot_response Bot Response 🔙 Main menu …" at bounding box center [377, 225] width 702 height 400
click at [222, 202] on icon "more_horiz" at bounding box center [224, 203] width 8 height 7
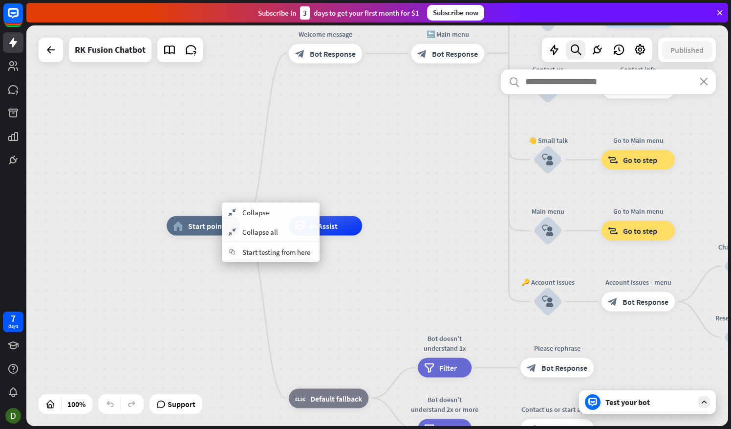
click at [275, 248] on span "Start testing from here" at bounding box center [276, 251] width 68 height 9
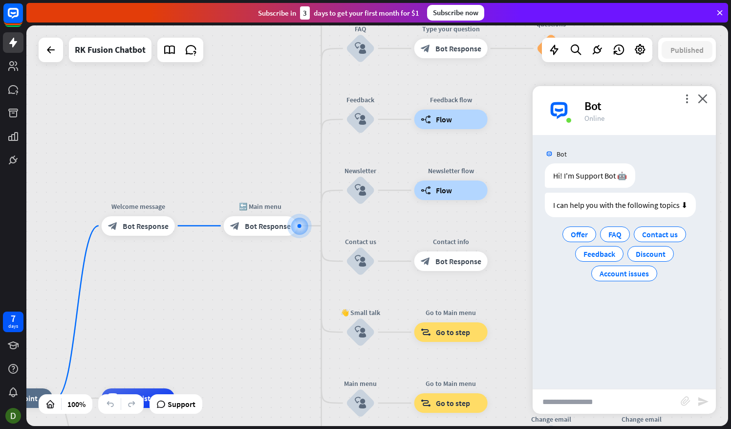
click at [621, 398] on input "text" at bounding box center [607, 401] width 148 height 24
type input "**********"
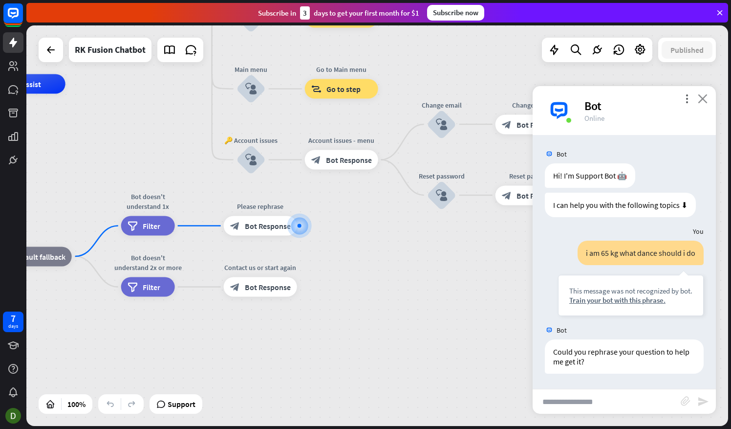
click at [706, 102] on icon "close" at bounding box center [703, 98] width 10 height 9
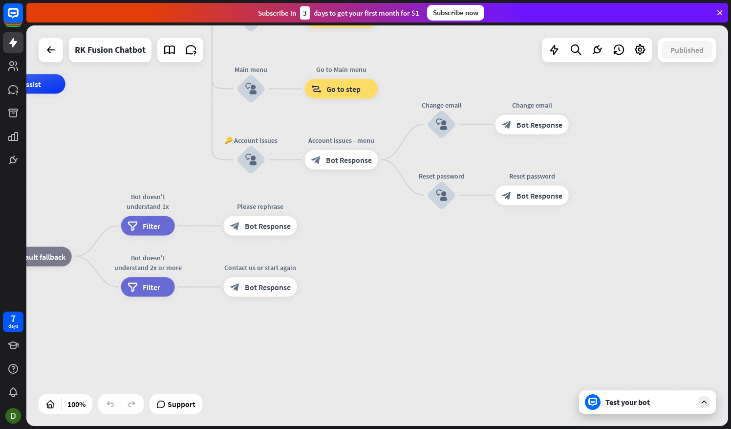
click at [389, 255] on div "home_2 Start point Welcome message block_bot_response Bot Response 🔙 Main menu …" at bounding box center [221, 284] width 702 height 400
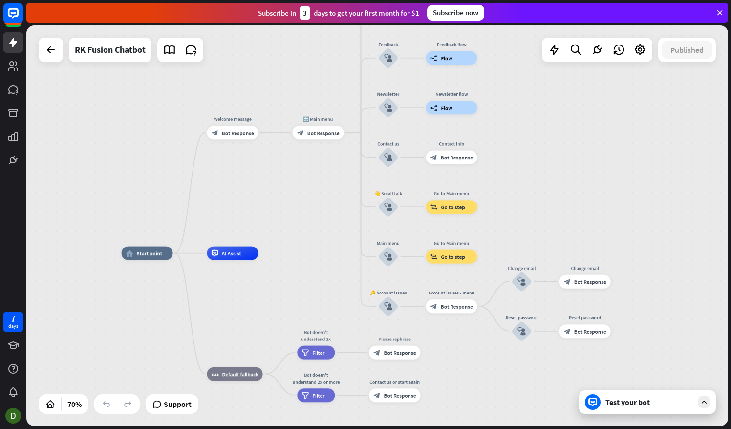
drag, startPoint x: 369, startPoint y: 281, endPoint x: 463, endPoint y: 392, distance: 145.3
click at [463, 392] on div "home_2 Start point Welcome message block_bot_response Bot Response 🔙 Main menu …" at bounding box center [366, 393] width 491 height 280
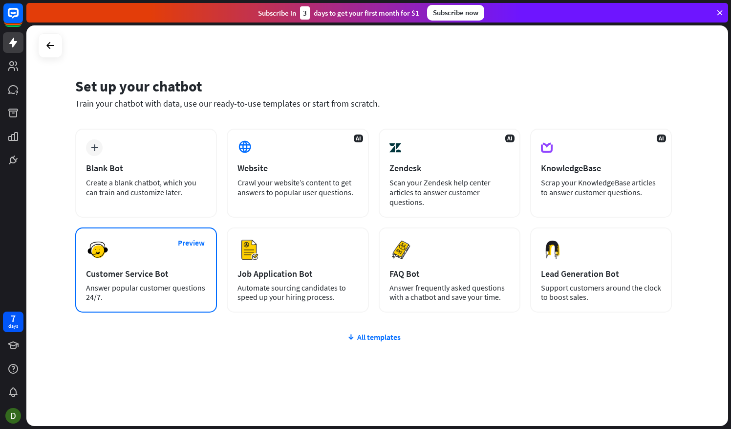
click at [162, 258] on div "Preview Customer Service Bot Answer popular customer questions 24/7." at bounding box center [146, 269] width 142 height 85
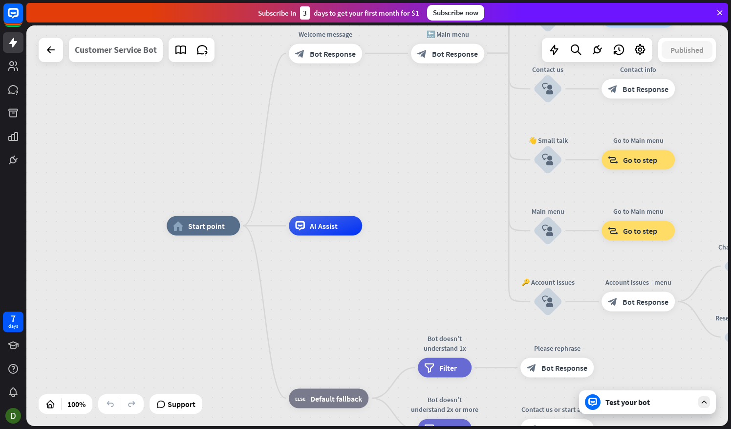
click at [145, 50] on div "Customer Service Bot" at bounding box center [116, 50] width 82 height 24
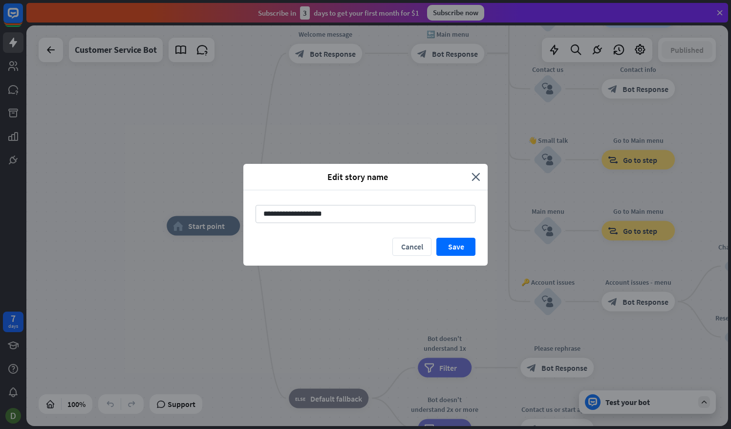
drag, startPoint x: 342, startPoint y: 215, endPoint x: 228, endPoint y: 227, distance: 115.0
click at [264, 226] on div "**********" at bounding box center [365, 213] width 244 height 47
click at [225, 227] on div "**********" at bounding box center [365, 214] width 731 height 429
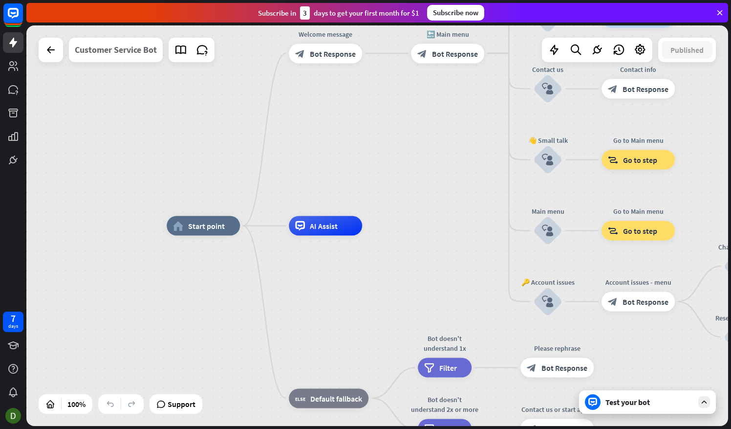
click at [125, 50] on div "Customer Service Bot" at bounding box center [116, 50] width 82 height 24
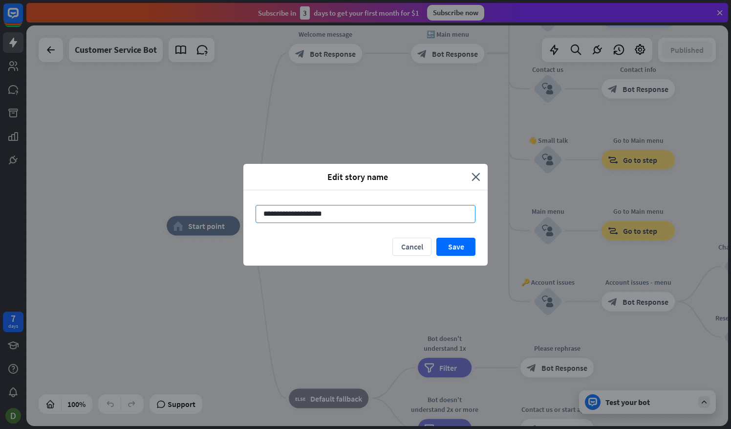
drag, startPoint x: 346, startPoint y: 216, endPoint x: 263, endPoint y: 221, distance: 83.7
click at [263, 221] on input "**********" at bounding box center [366, 214] width 220 height 18
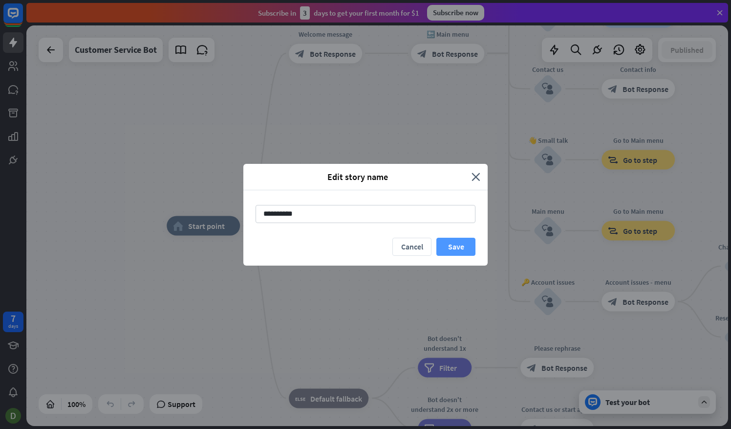
type input "**********"
click at [452, 243] on button "Save" at bounding box center [455, 246] width 39 height 18
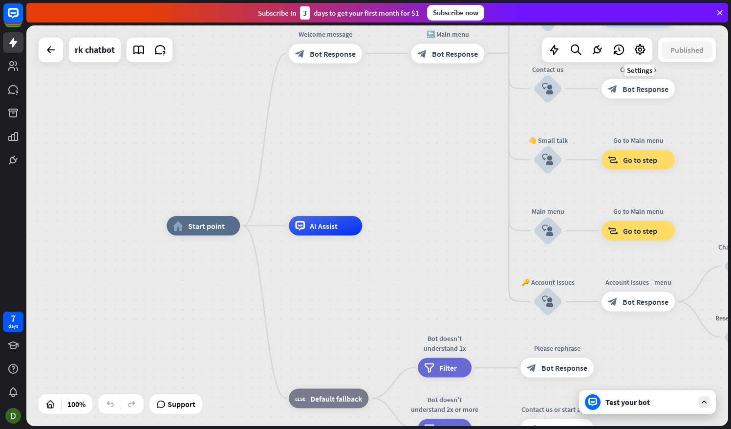
click at [649, 47] on div at bounding box center [597, 50] width 110 height 24
click at [645, 46] on icon at bounding box center [640, 49] width 13 height 13
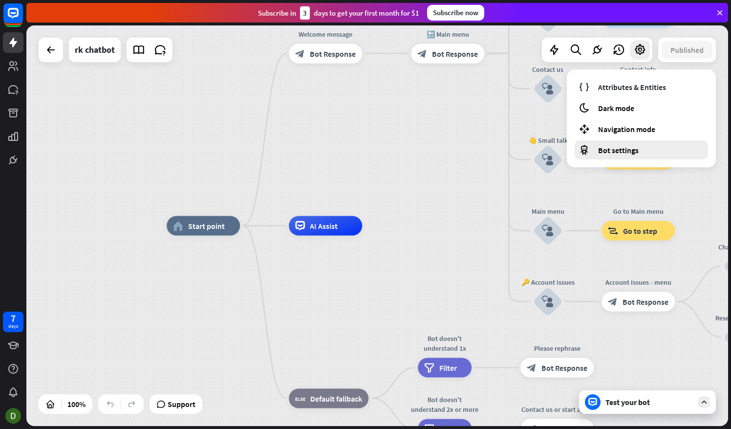
click at [613, 144] on div "Bot settings" at bounding box center [641, 149] width 133 height 19
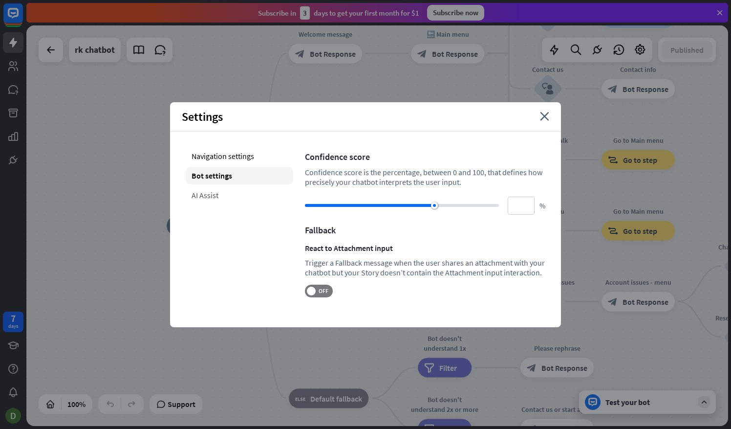
click at [209, 200] on div "AI Assist" at bounding box center [239, 195] width 107 height 18
type input "**"
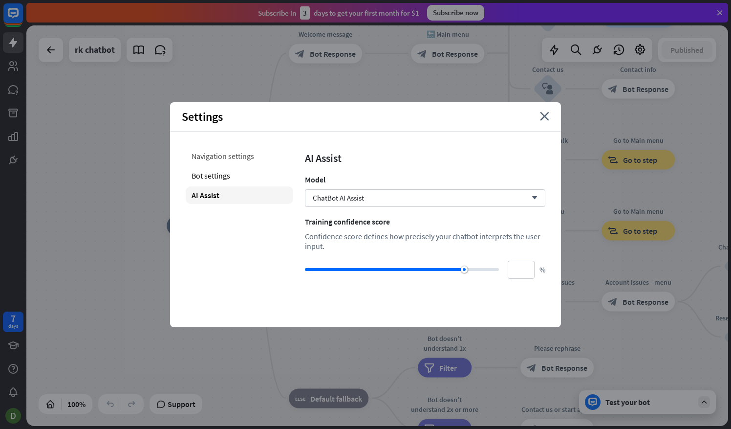
click at [226, 158] on div "Navigation settings" at bounding box center [239, 156] width 107 height 18
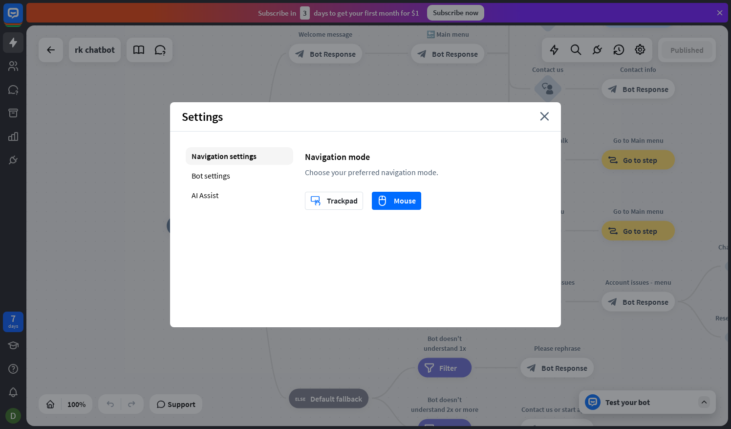
click at [538, 120] on div "Settings close" at bounding box center [365, 116] width 391 height 29
click at [549, 118] on div "Settings close" at bounding box center [365, 116] width 391 height 29
click at [538, 118] on div "Settings close" at bounding box center [365, 116] width 391 height 29
click at [545, 112] on icon "close" at bounding box center [544, 116] width 9 height 9
